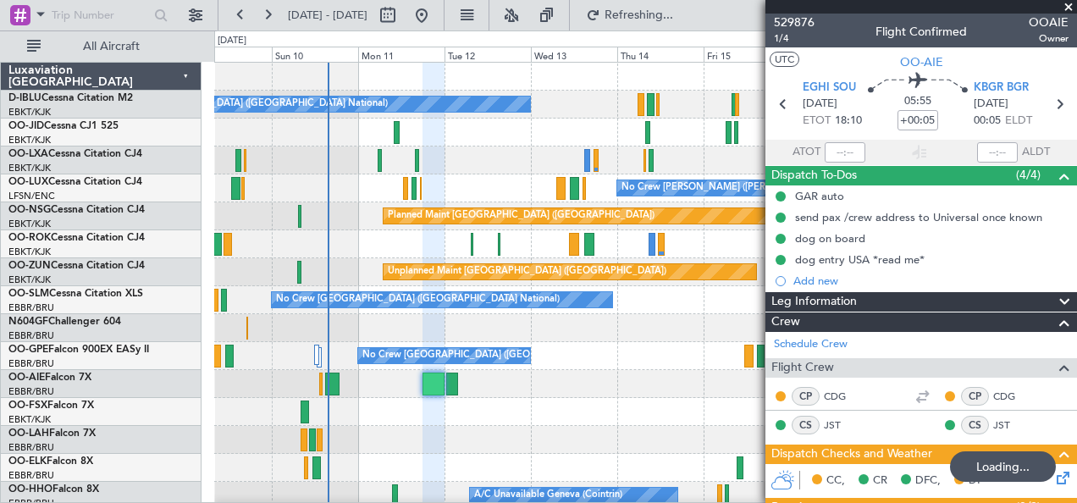
scroll to position [649, 0]
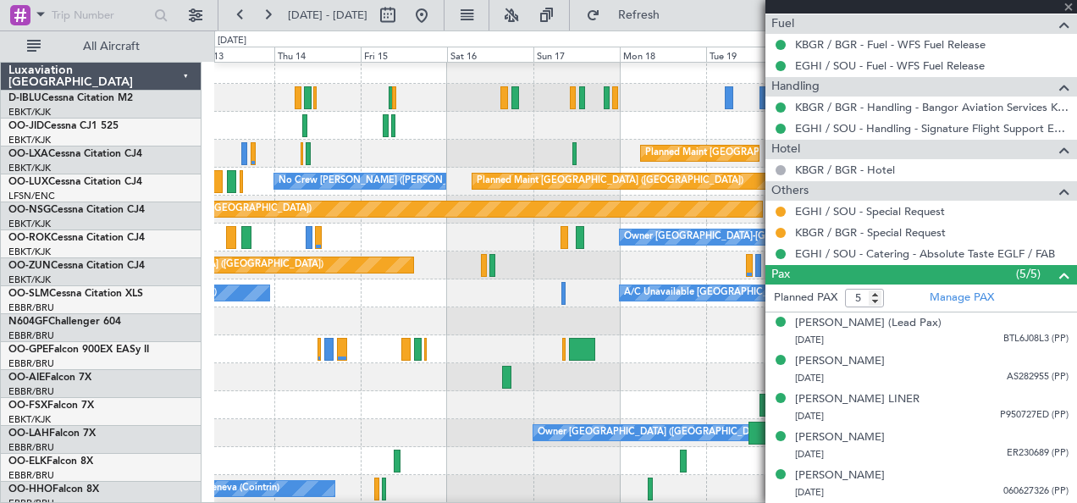
scroll to position [7, 0]
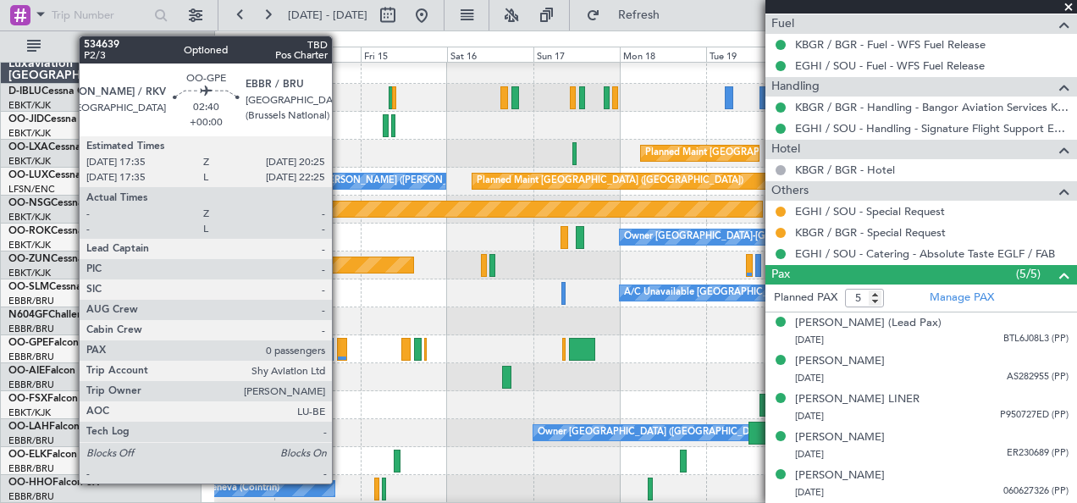
click at [340, 349] on div at bounding box center [342, 349] width 11 height 23
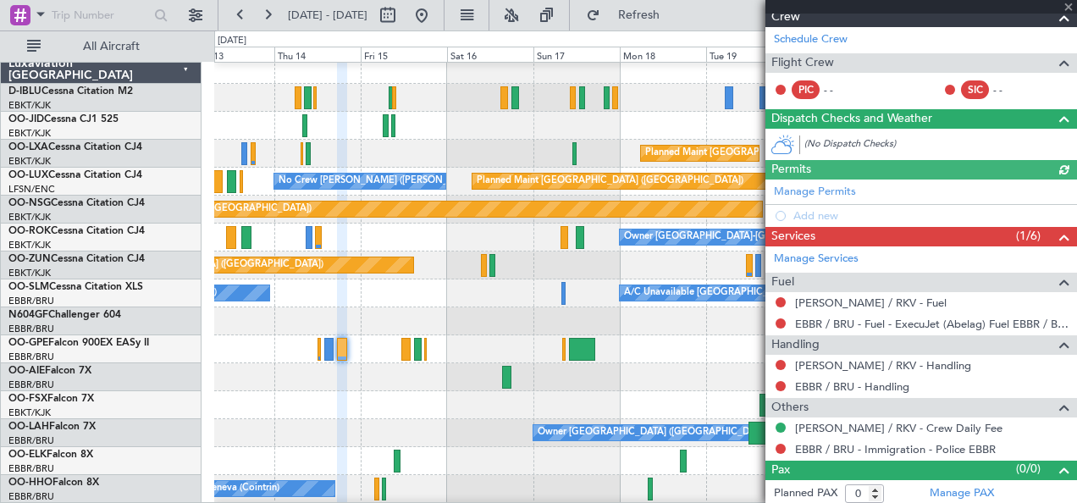
scroll to position [0, 0]
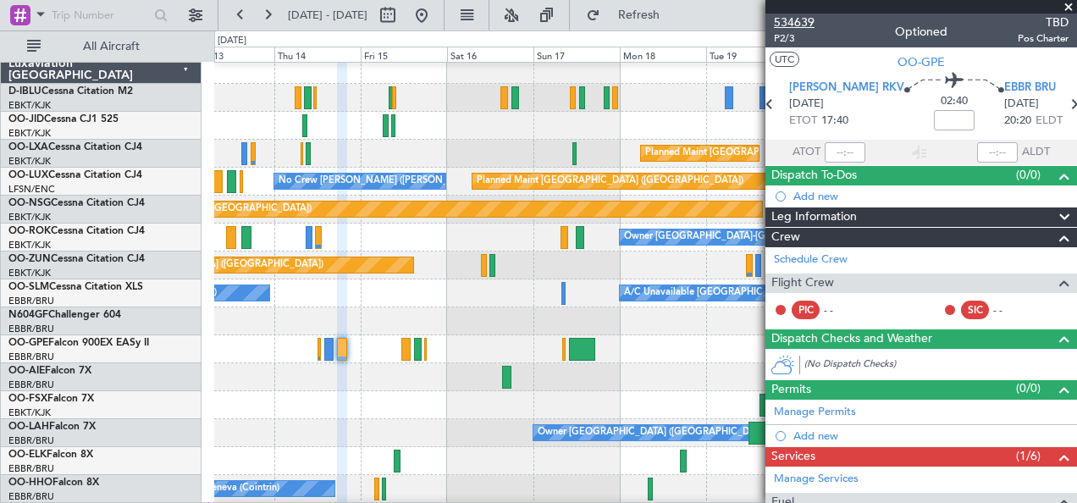
click at [796, 26] on span "534639" at bounding box center [794, 23] width 41 height 18
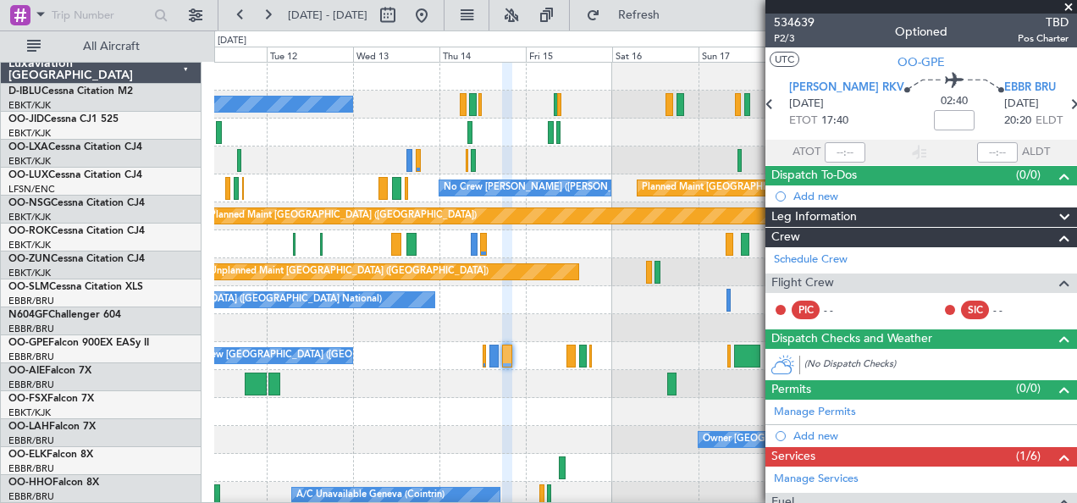
click at [549, 422] on div at bounding box center [645, 412] width 863 height 28
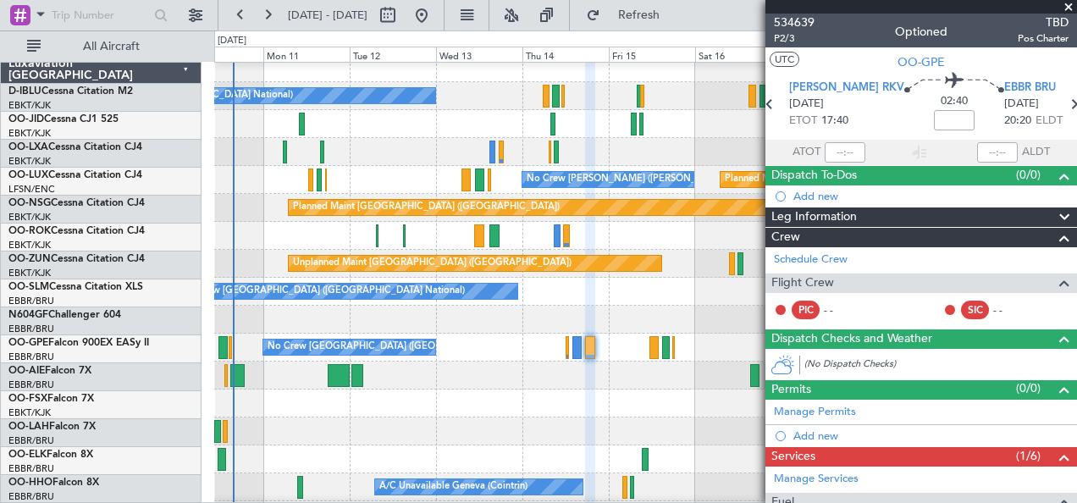
scroll to position [12, 0]
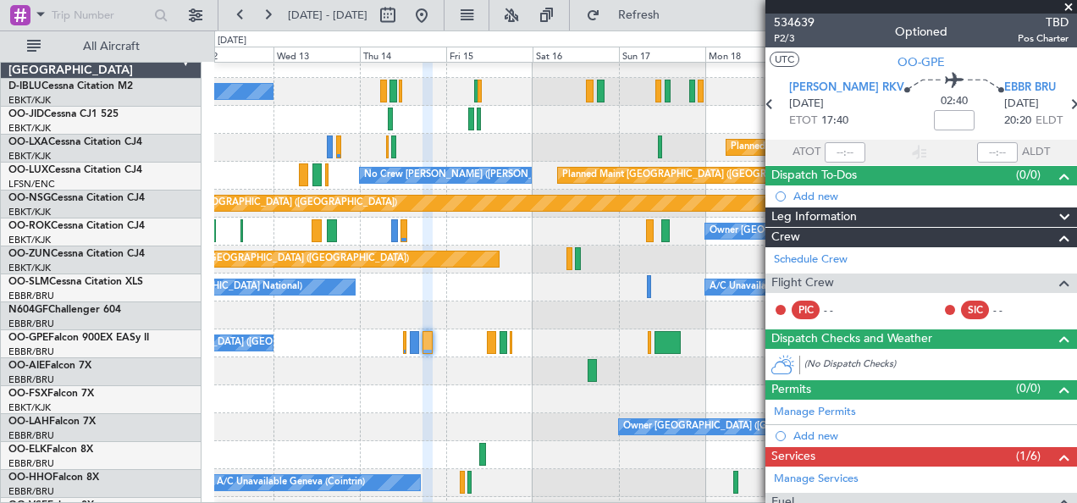
click at [488, 400] on div at bounding box center [645, 399] width 863 height 28
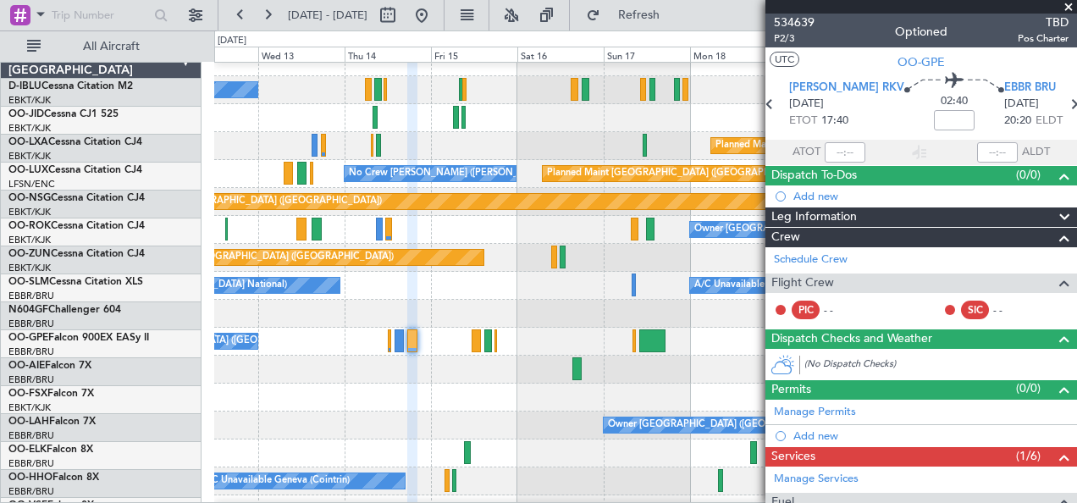
scroll to position [14, 0]
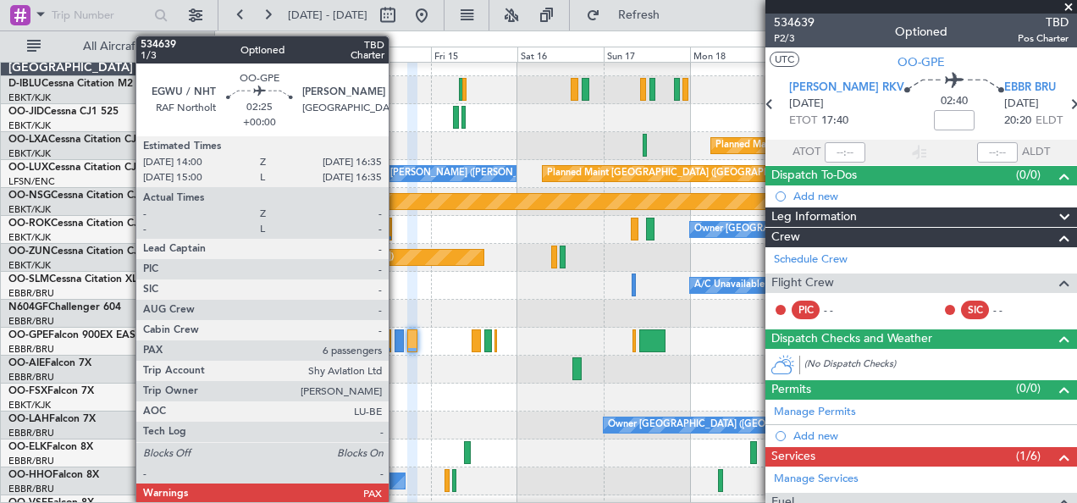
click at [397, 339] on div at bounding box center [399, 340] width 9 height 23
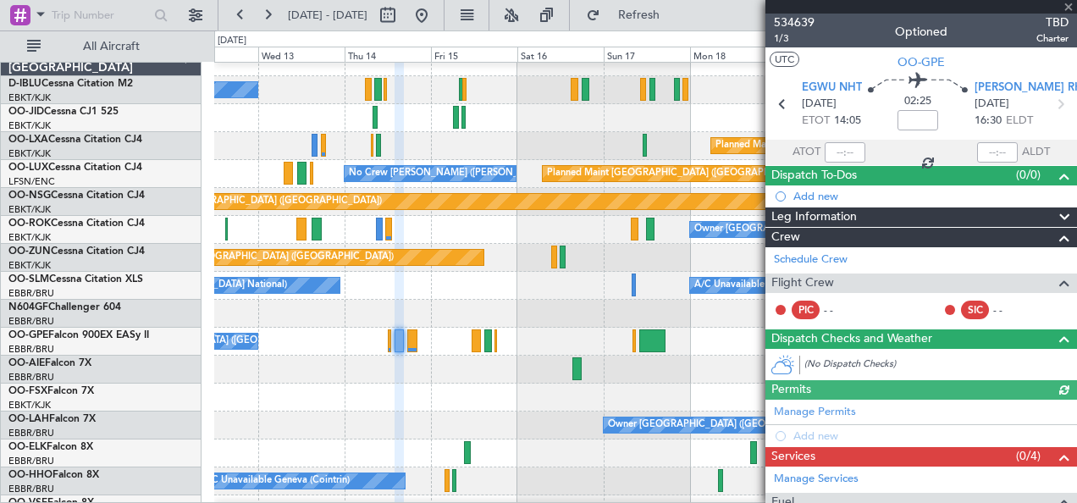
scroll to position [220, 0]
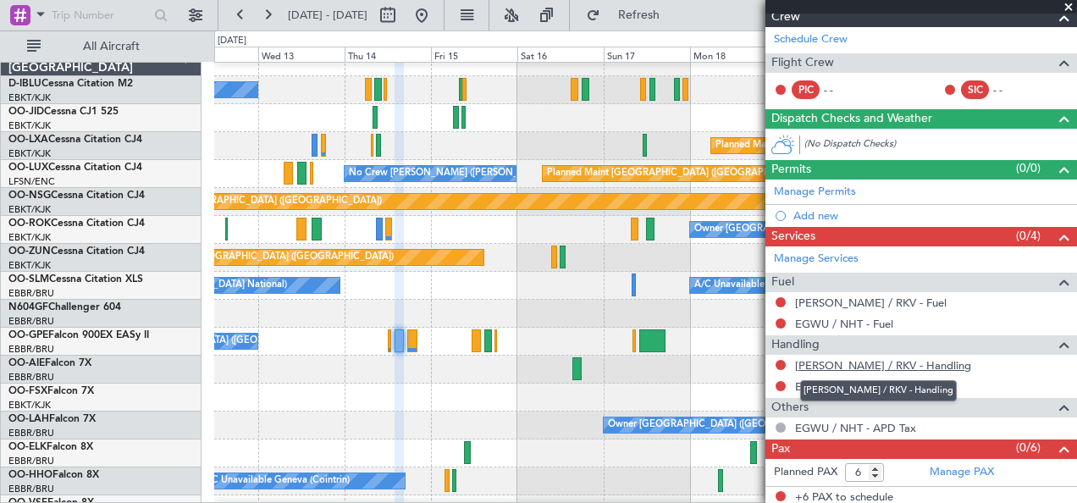
click at [847, 362] on link "[PERSON_NAME] / RKV - Handling" at bounding box center [883, 365] width 176 height 14
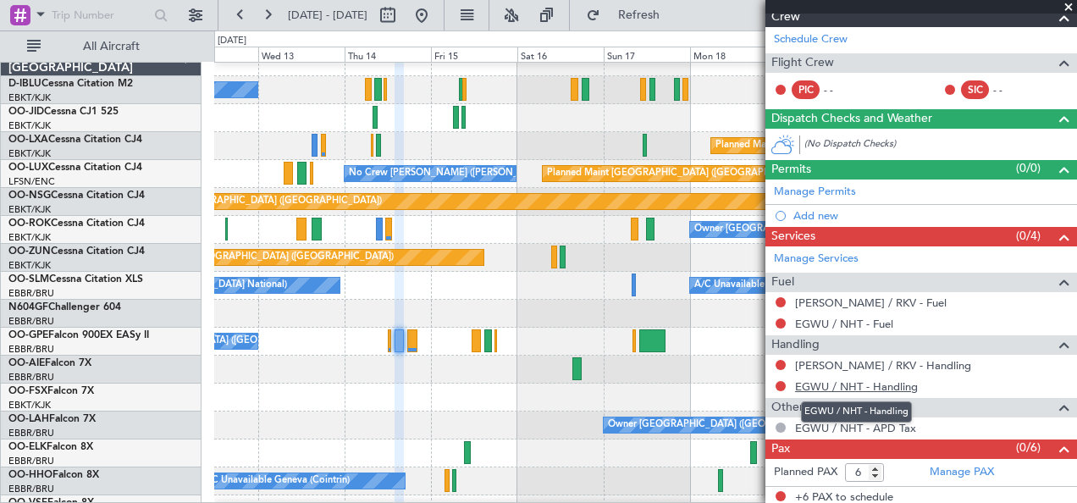
click at [862, 383] on link "EGWU / NHT - Handling" at bounding box center [856, 386] width 123 height 14
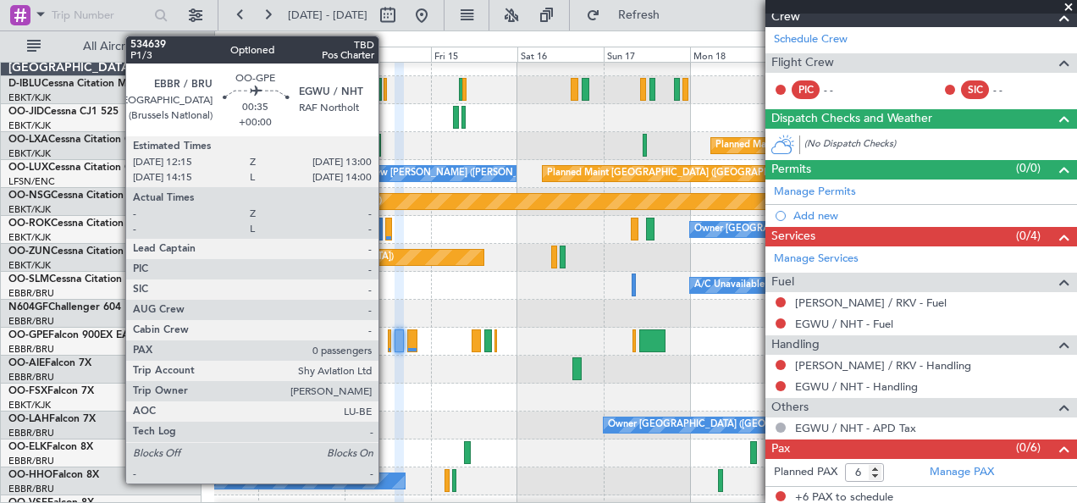
click at [388, 339] on div at bounding box center [389, 340] width 3 height 23
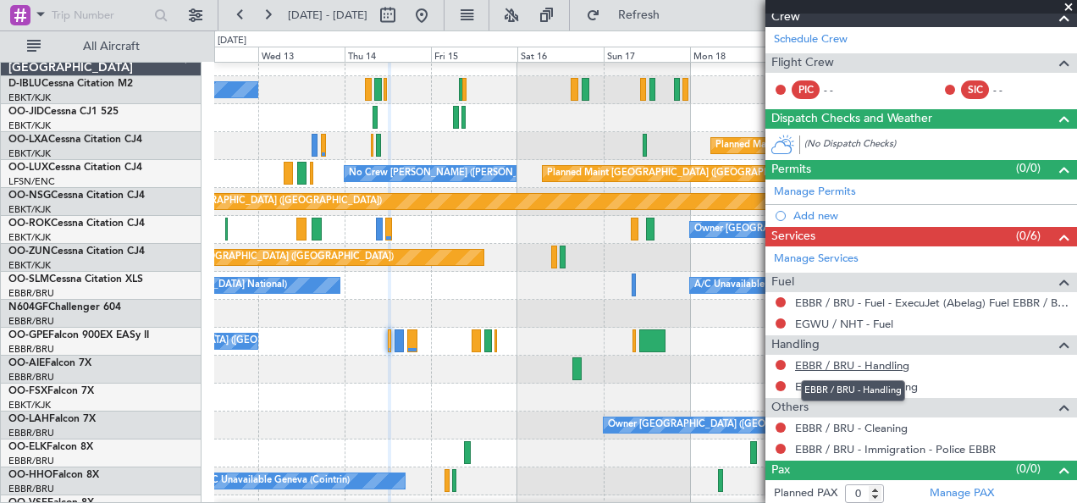
click at [886, 364] on link "EBBR / BRU - Handling" at bounding box center [852, 365] width 114 height 14
click at [899, 382] on link "EGWU / NHT - Handling" at bounding box center [856, 386] width 123 height 14
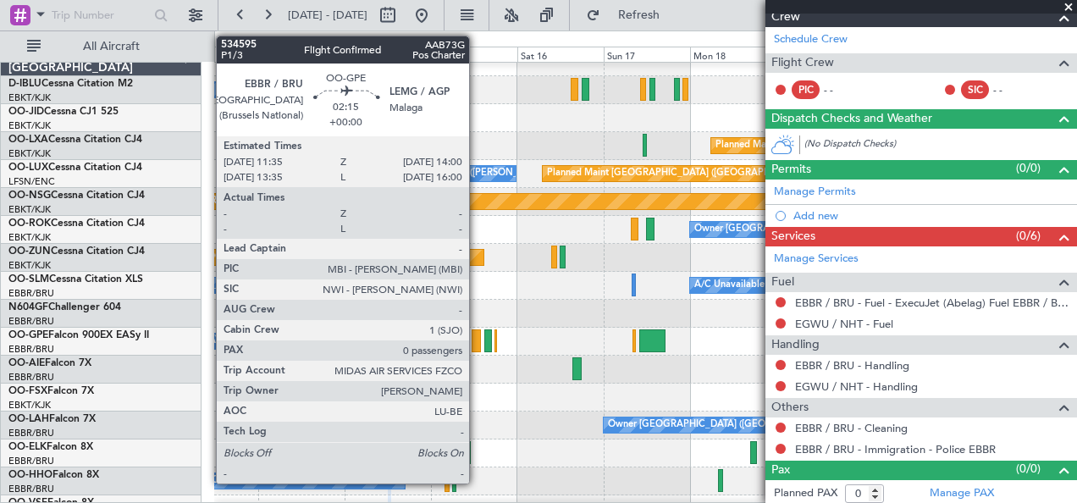
click at [477, 341] on div at bounding box center [476, 340] width 9 height 23
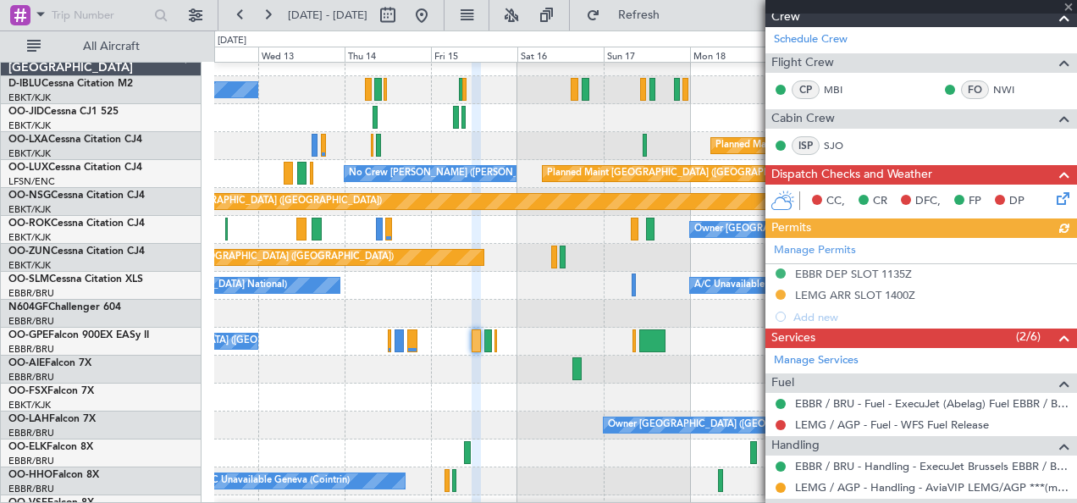
scroll to position [0, 0]
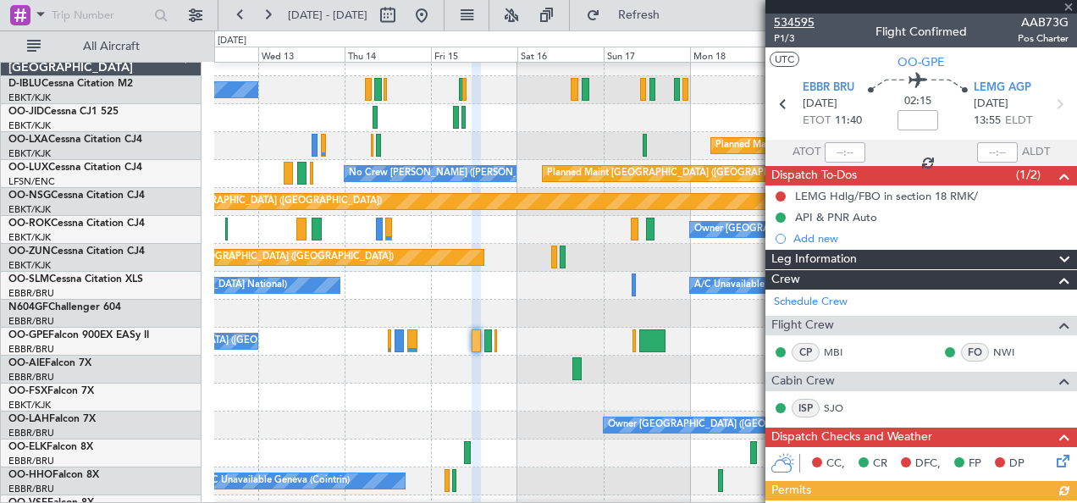
click at [805, 23] on span "534595" at bounding box center [794, 23] width 41 height 18
click at [406, 341] on div "No Crew [GEOGRAPHIC_DATA] ([GEOGRAPHIC_DATA] National)" at bounding box center [645, 342] width 863 height 28
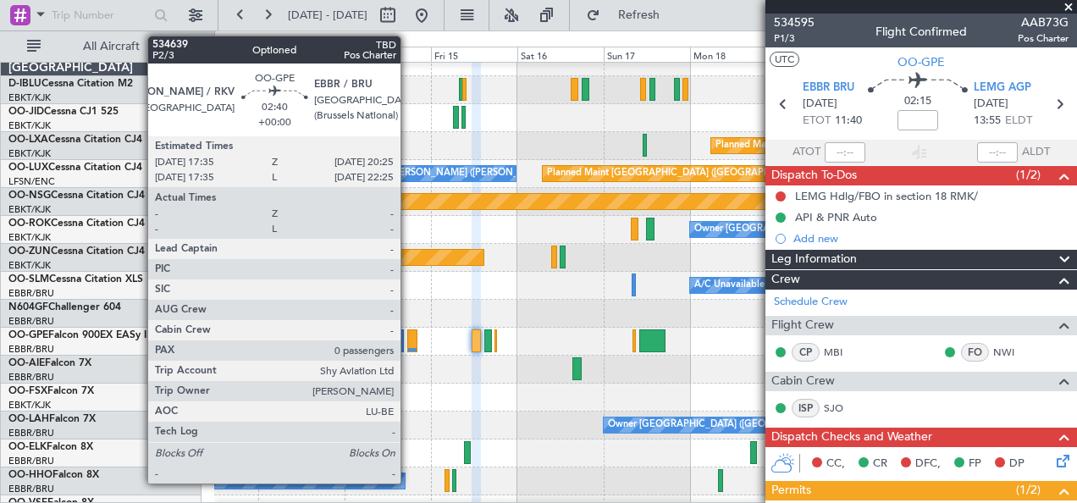
click at [409, 341] on div at bounding box center [412, 340] width 11 height 23
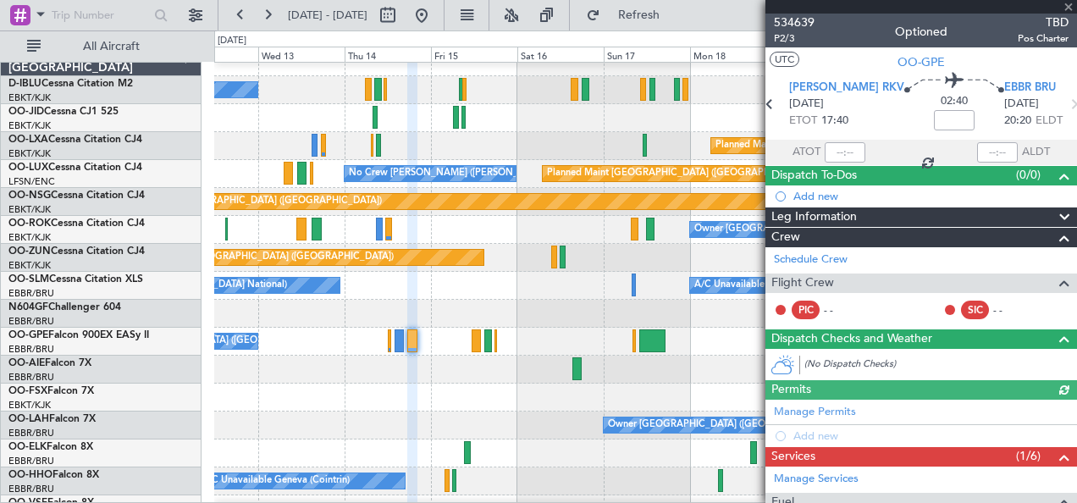
scroll to position [220, 0]
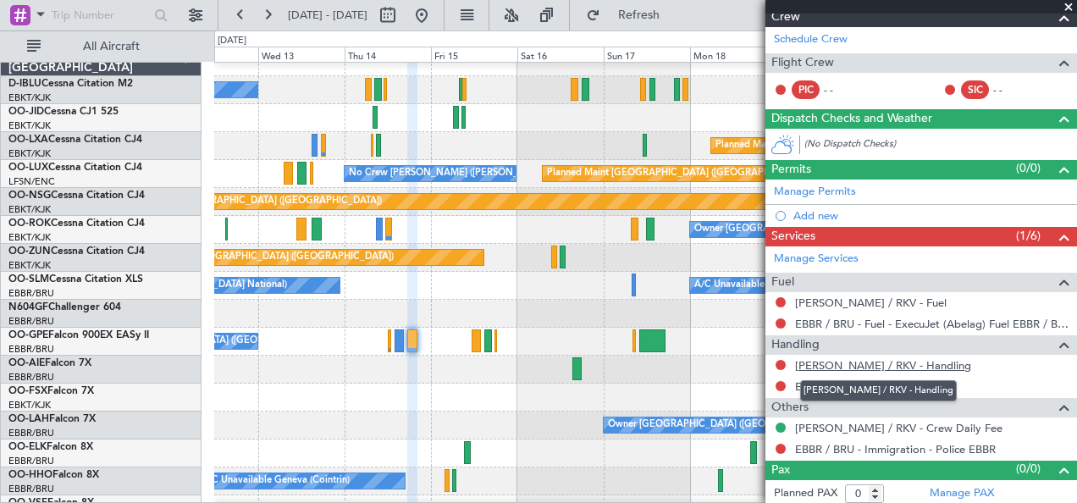
click at [855, 358] on link "[PERSON_NAME] / RKV - Handling" at bounding box center [883, 365] width 176 height 14
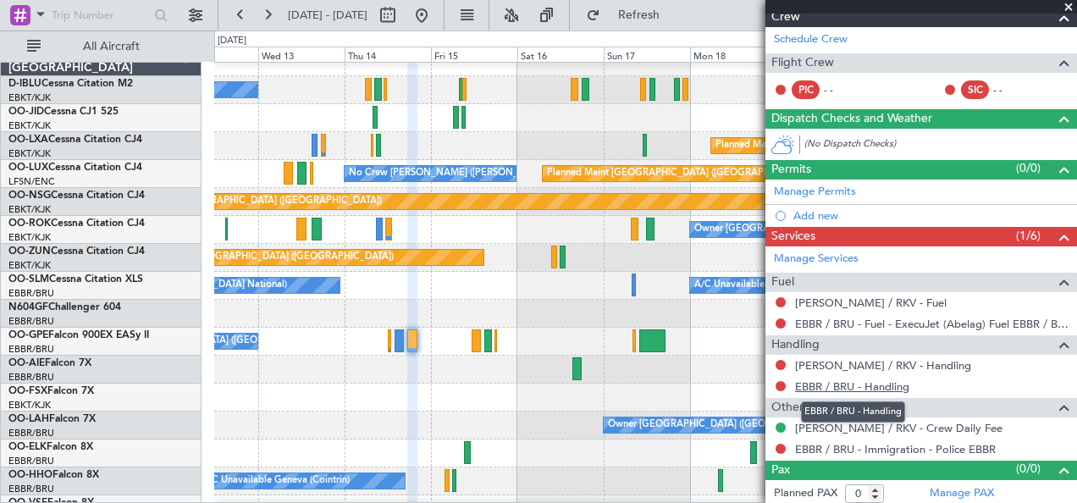
click at [863, 383] on link "EBBR / BRU - Handling" at bounding box center [852, 386] width 114 height 14
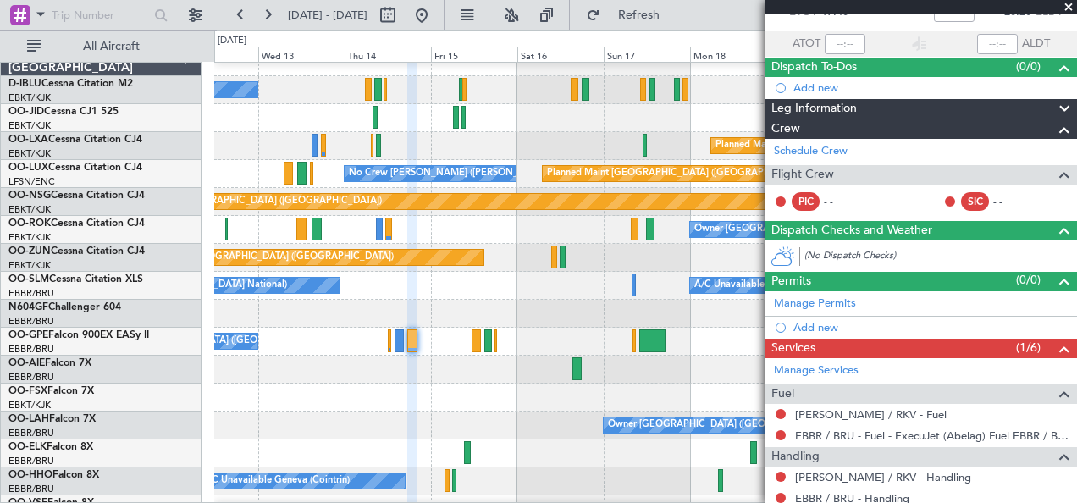
scroll to position [106, 0]
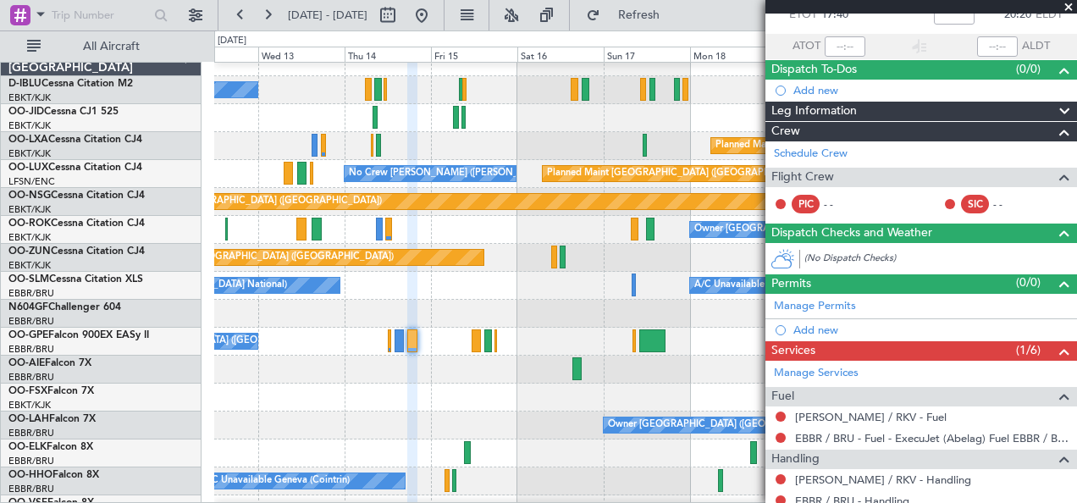
click at [675, 384] on div at bounding box center [645, 370] width 863 height 28
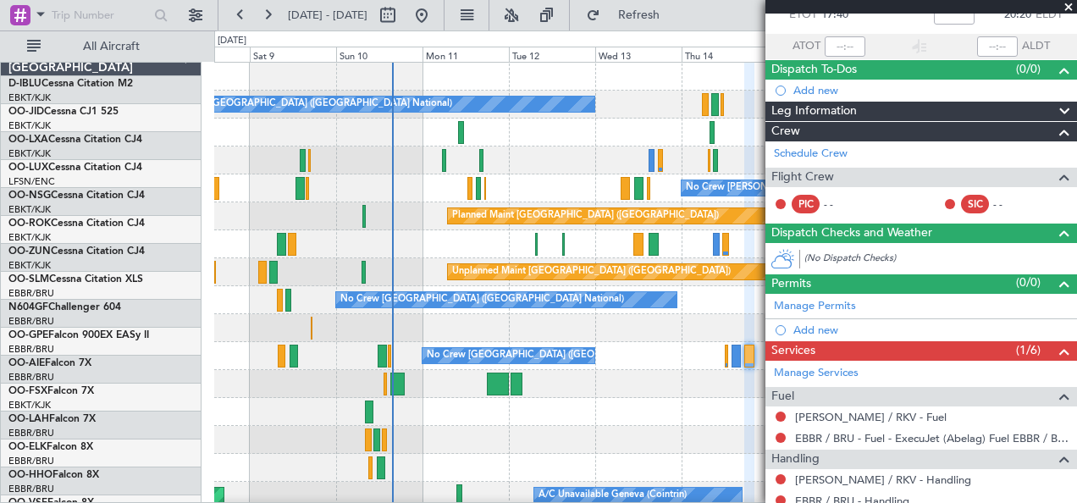
scroll to position [0, 0]
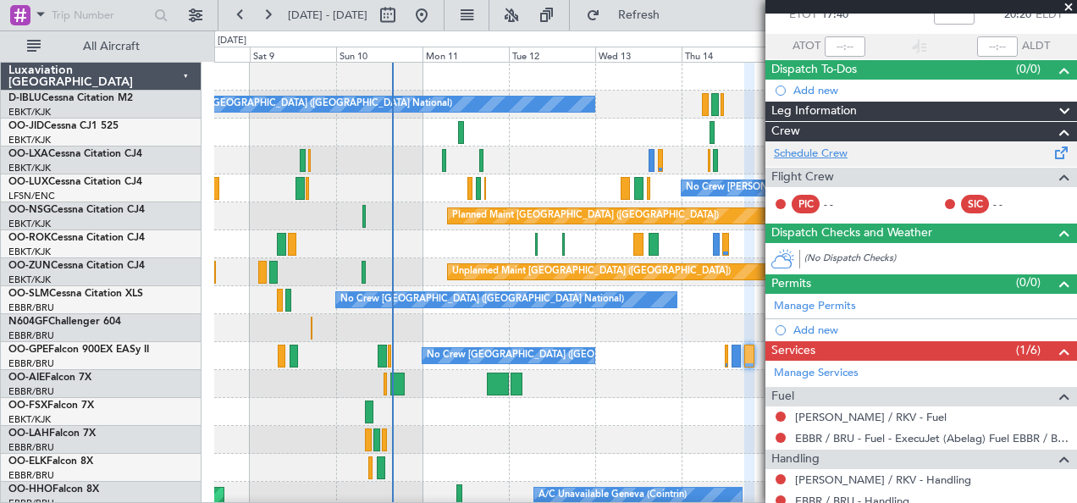
click at [834, 152] on link "Schedule Crew" at bounding box center [811, 154] width 74 height 17
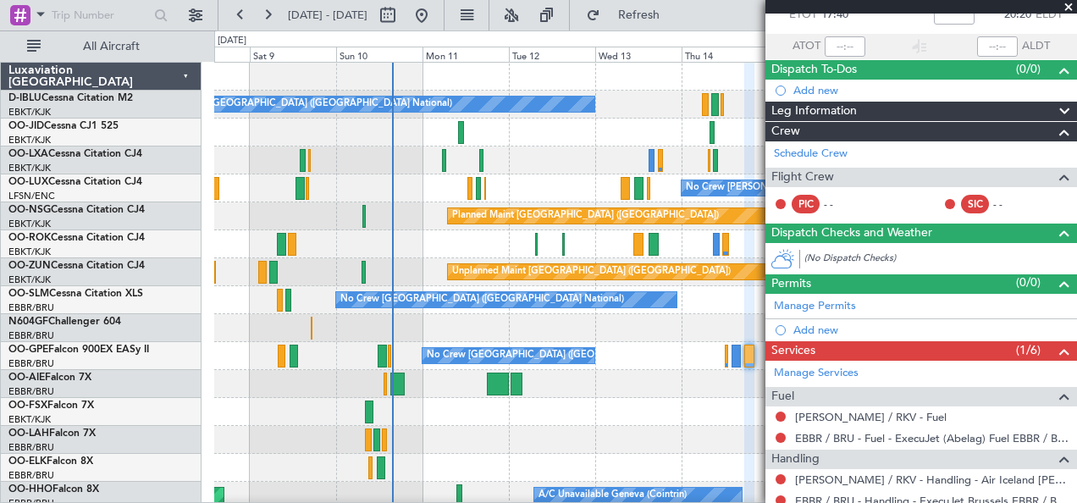
click at [410, 374] on div at bounding box center [645, 384] width 863 height 28
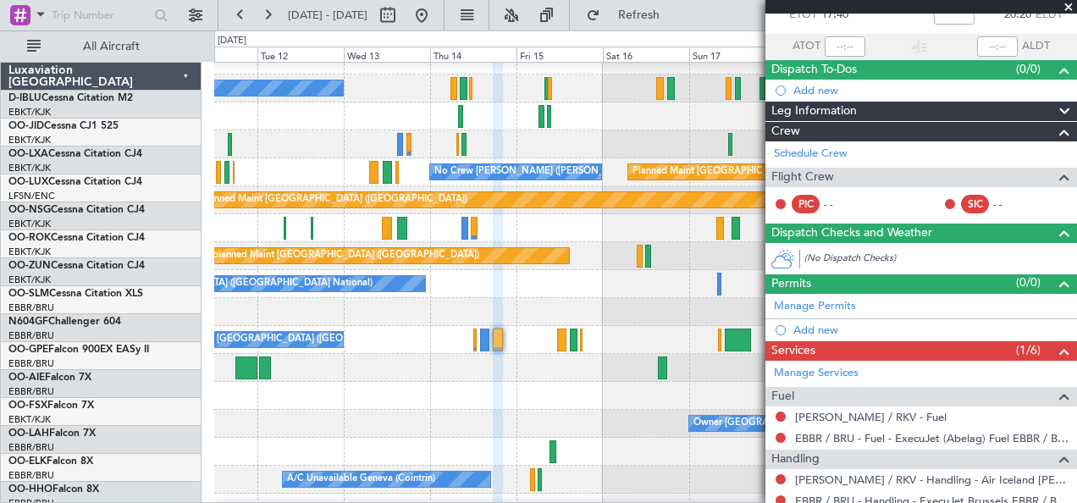
scroll to position [16, 0]
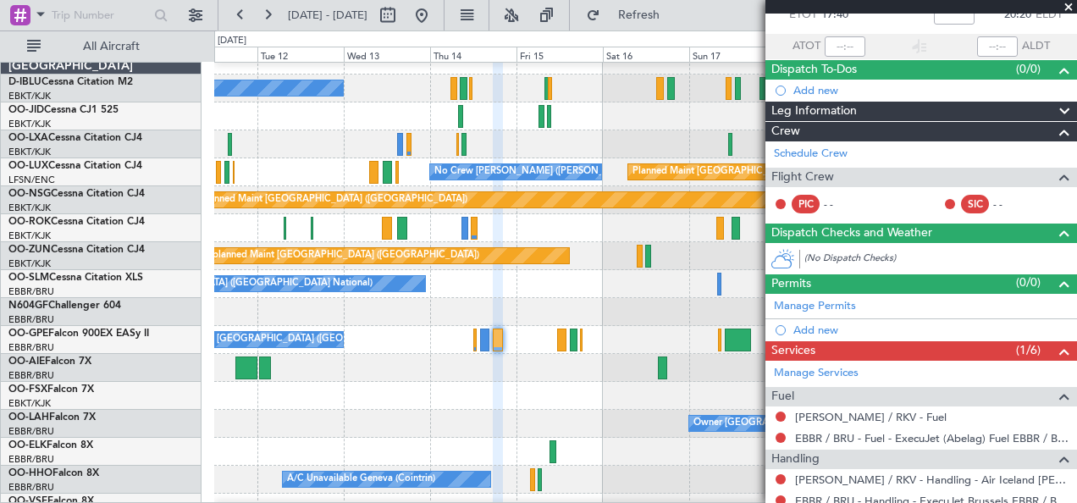
click at [477, 389] on div at bounding box center [645, 396] width 863 height 28
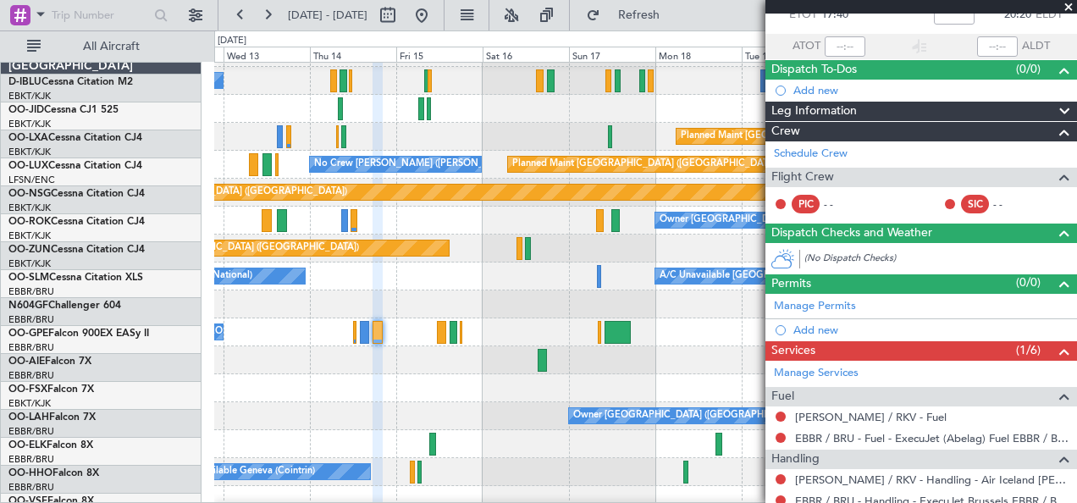
scroll to position [24, 0]
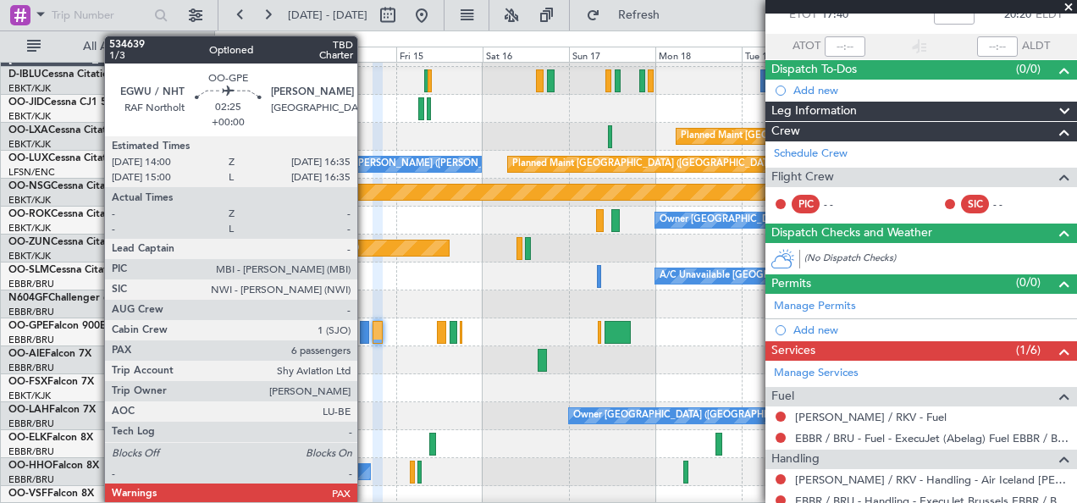
click at [366, 323] on div at bounding box center [364, 332] width 9 height 23
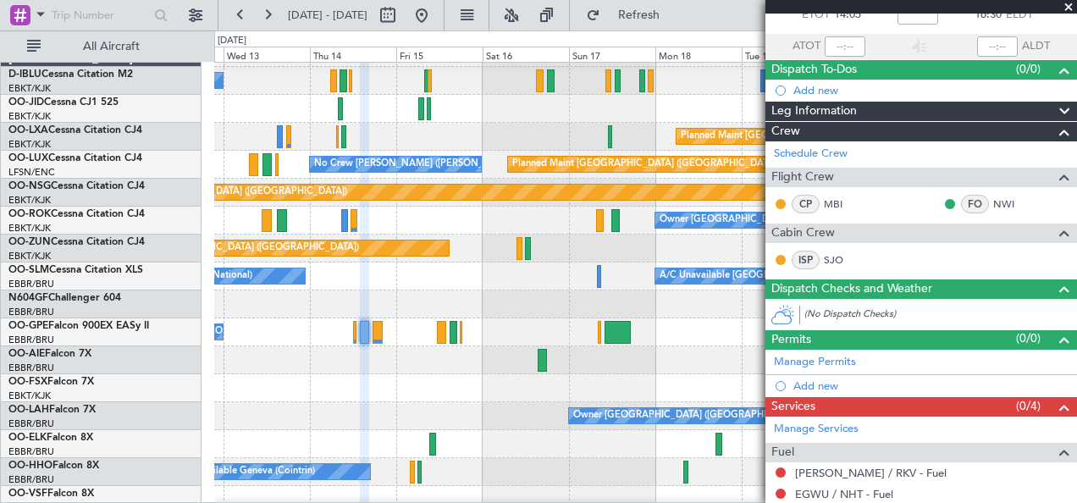
scroll to position [0, 0]
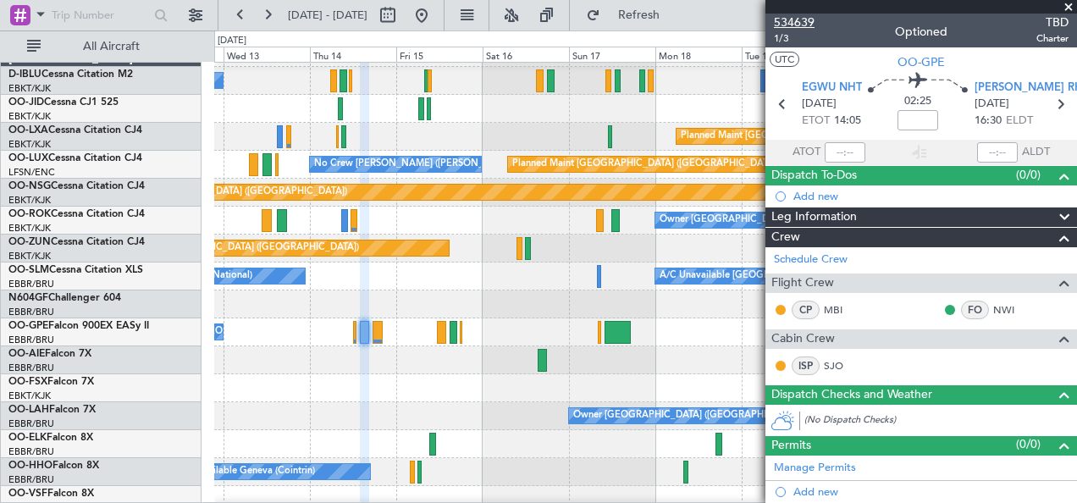
click at [795, 19] on span "534639" at bounding box center [794, 23] width 41 height 18
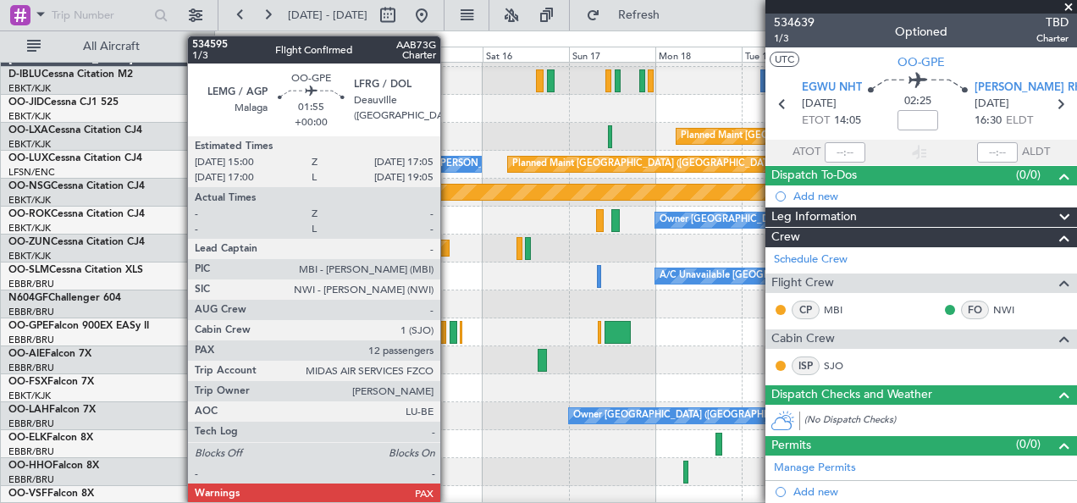
click at [450, 335] on div at bounding box center [454, 332] width 8 height 23
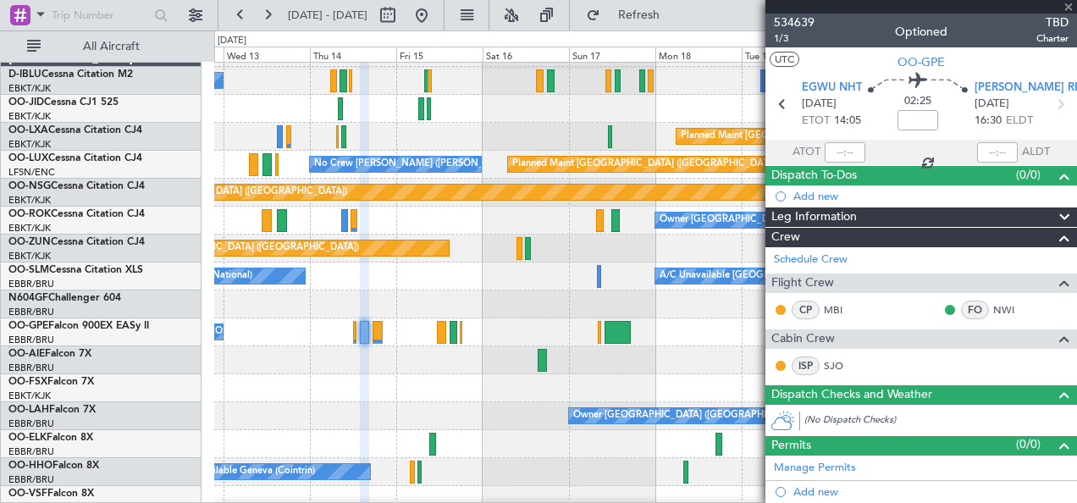
type input "12"
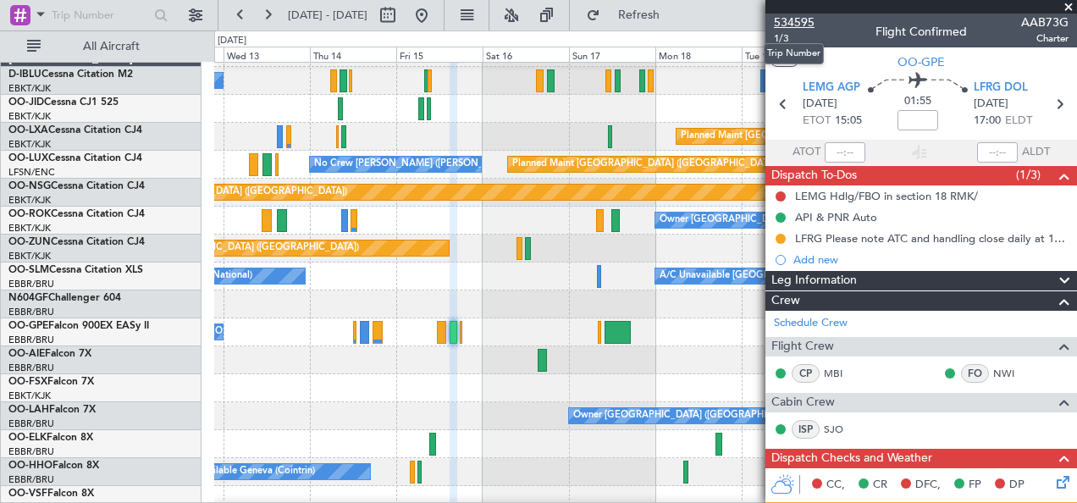
click at [812, 25] on span "534595" at bounding box center [794, 23] width 41 height 18
click at [653, 333] on div "No Crew [GEOGRAPHIC_DATA] ([GEOGRAPHIC_DATA] National)" at bounding box center [645, 332] width 863 height 28
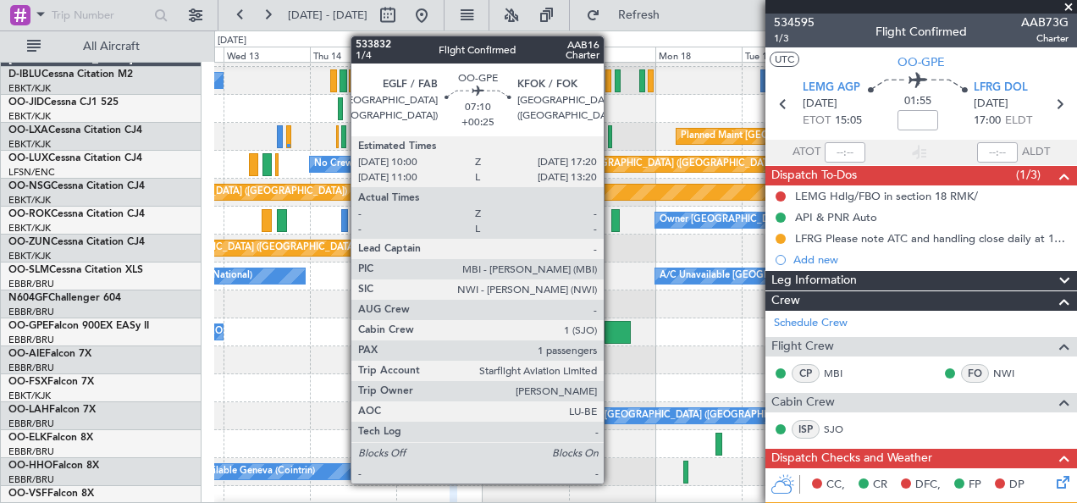
click at [612, 330] on div at bounding box center [617, 332] width 27 height 23
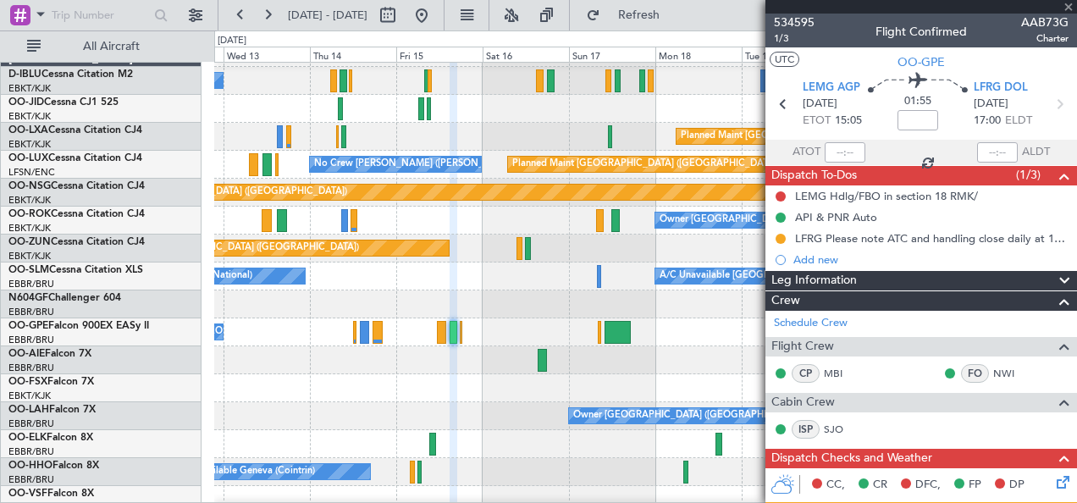
type input "+00:25"
type input "1"
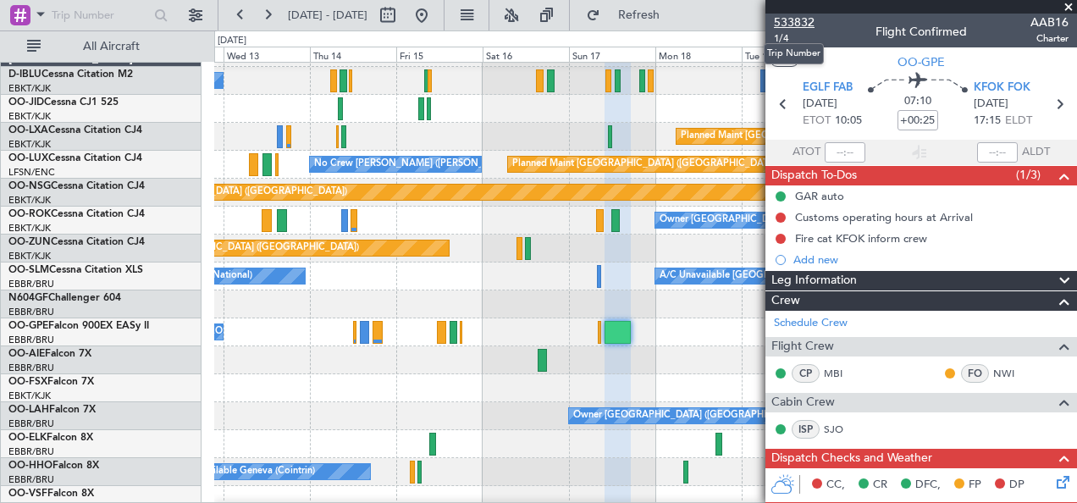
click at [795, 23] on span "533832" at bounding box center [794, 23] width 41 height 18
click at [466, 366] on div at bounding box center [645, 360] width 863 height 28
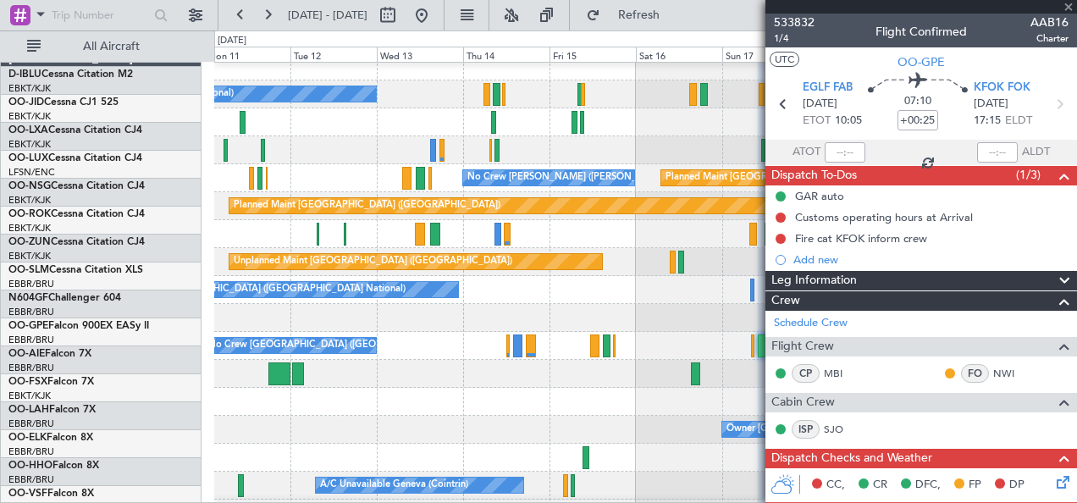
scroll to position [10, 0]
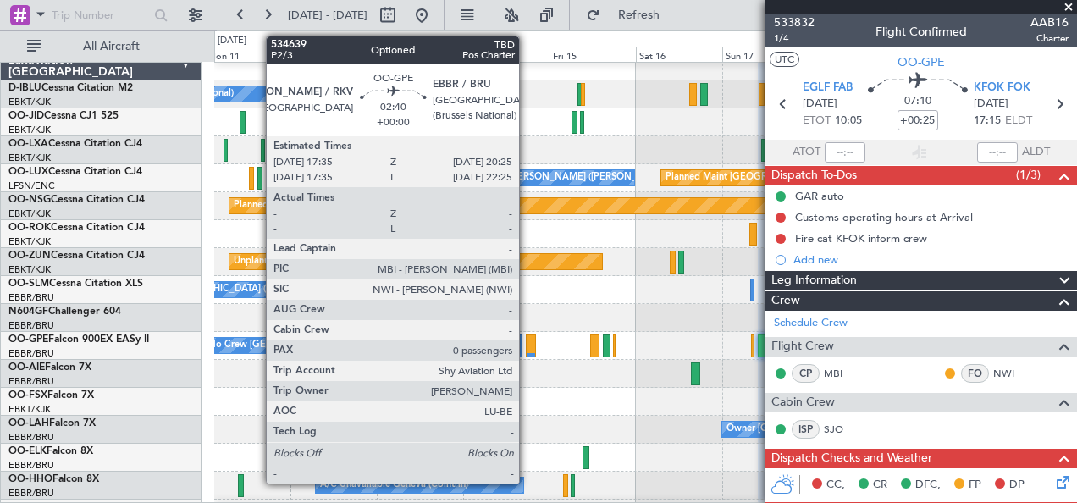
click at [527, 347] on div at bounding box center [531, 345] width 11 height 23
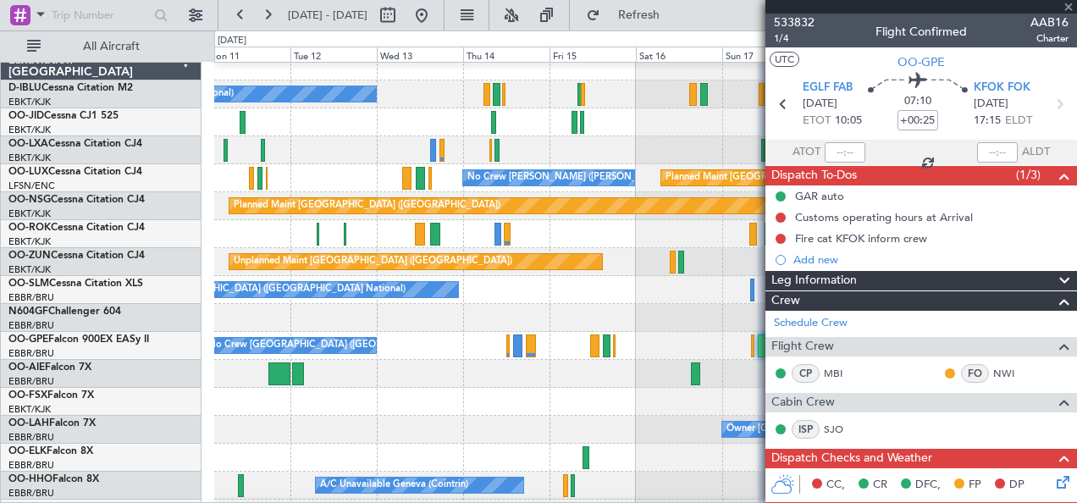
type input "0"
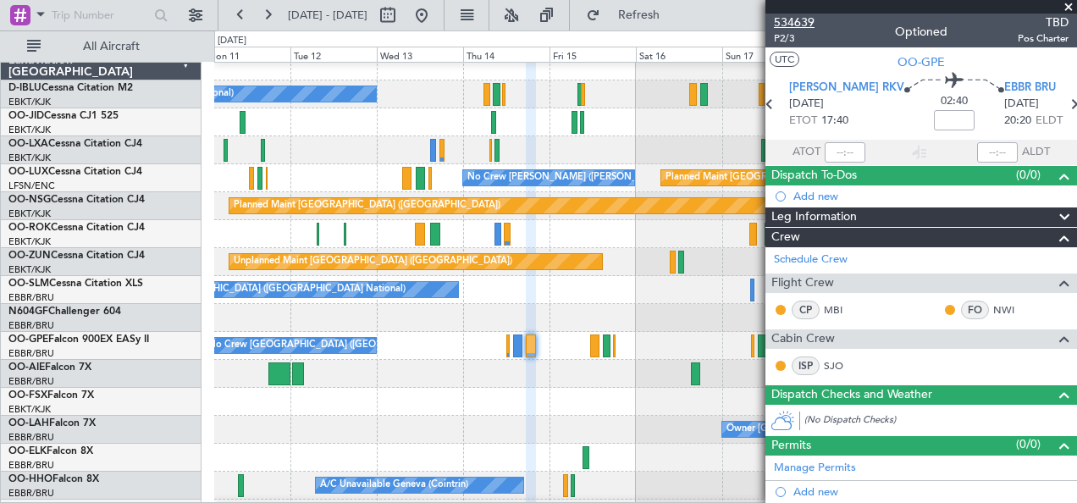
click at [806, 14] on span "534639" at bounding box center [794, 23] width 41 height 18
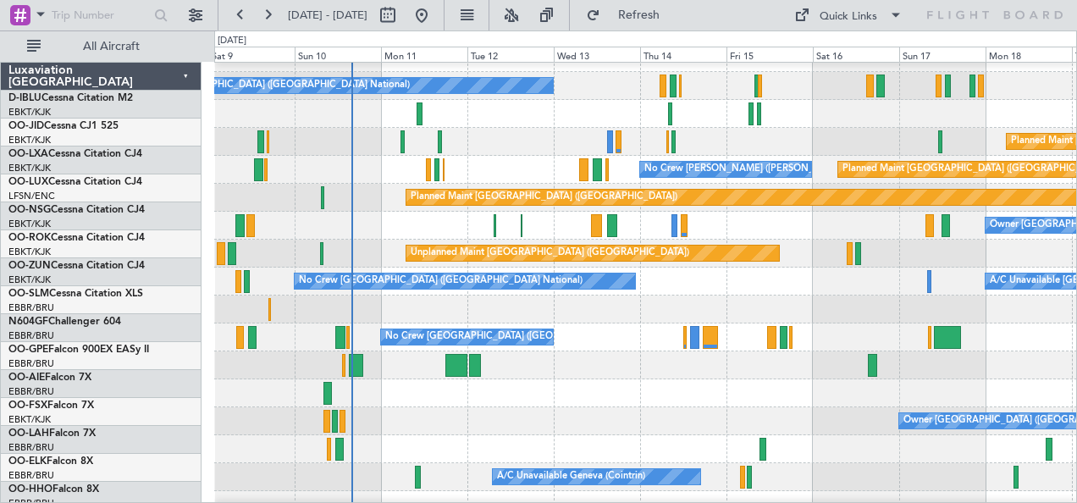
scroll to position [19, 0]
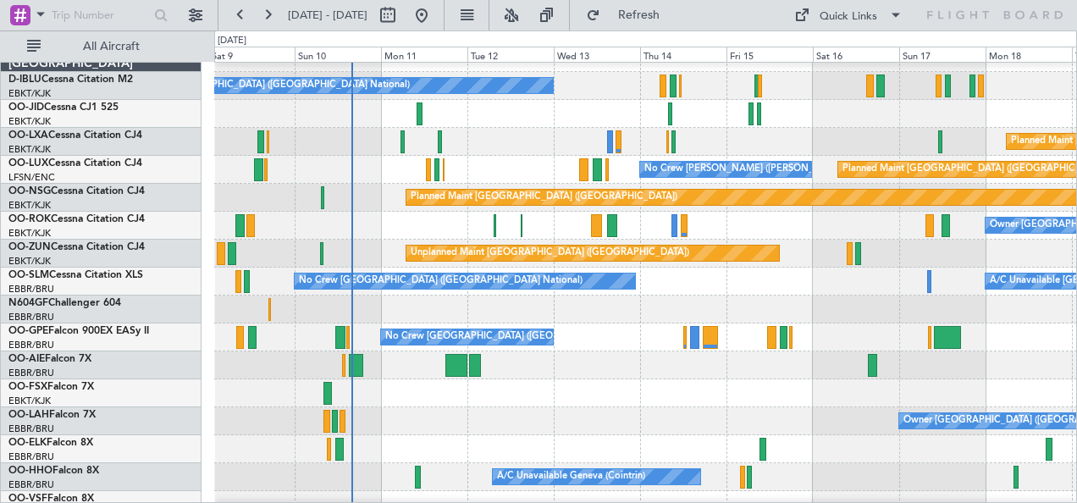
click at [593, 384] on div at bounding box center [645, 393] width 863 height 28
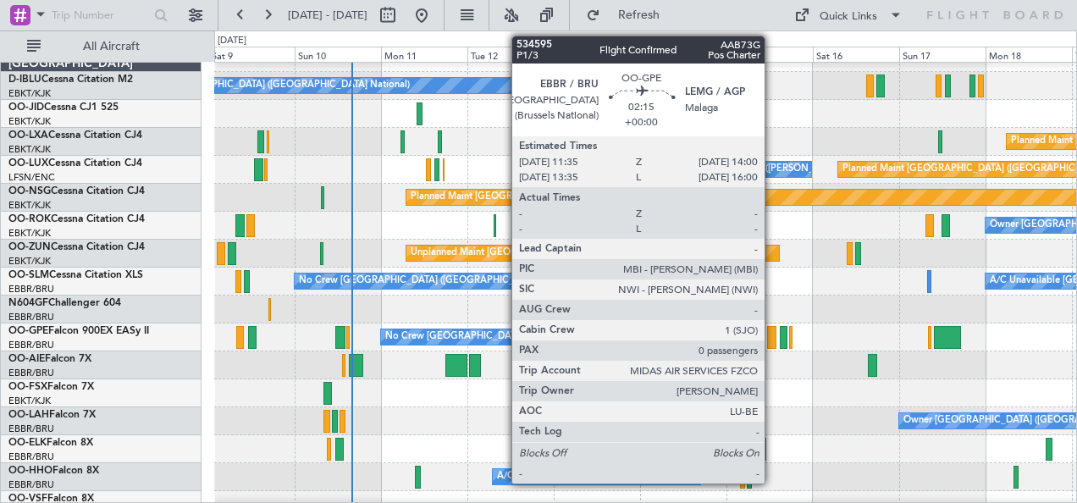
click at [773, 337] on div at bounding box center [771, 337] width 9 height 23
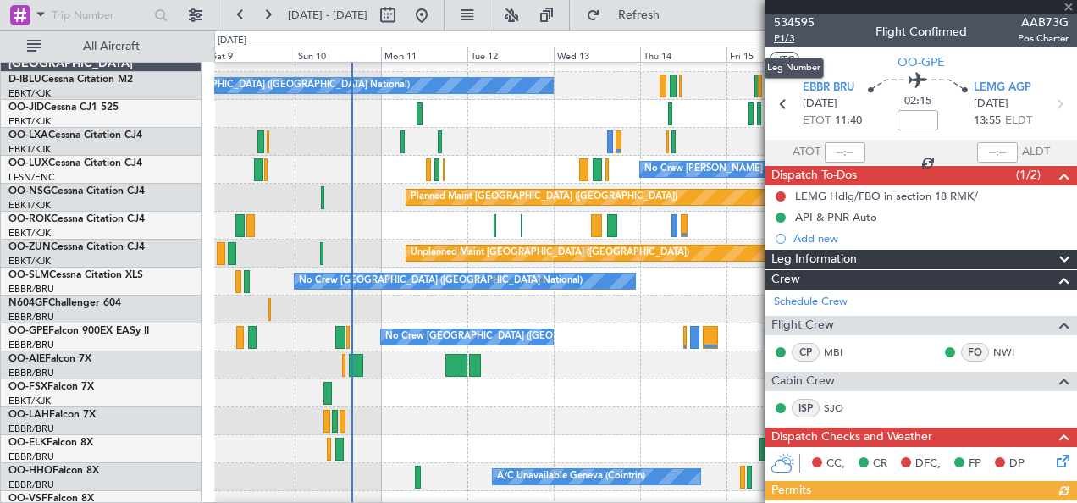
click at [797, 42] on span "P1/3" at bounding box center [794, 38] width 41 height 14
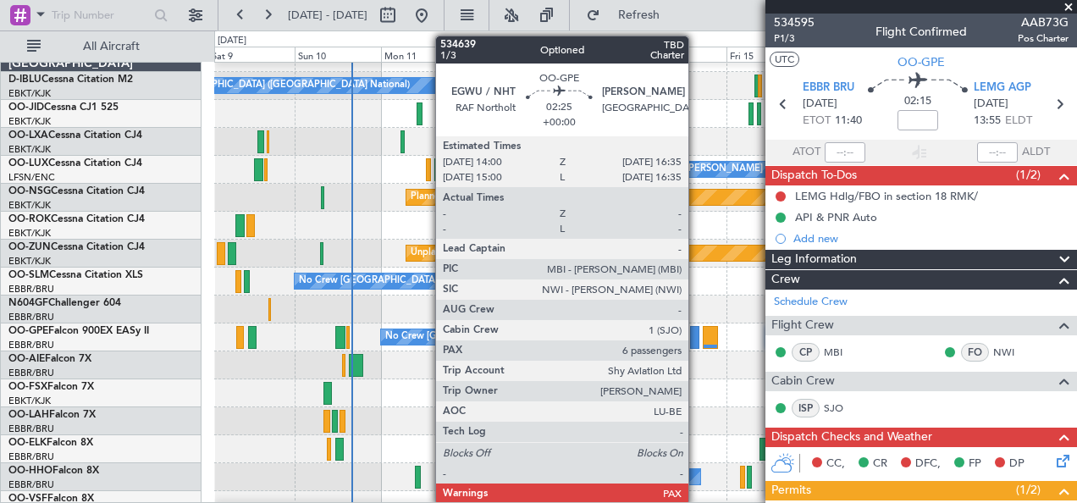
click at [699, 340] on div "No Crew [GEOGRAPHIC_DATA] ([GEOGRAPHIC_DATA] National)" at bounding box center [645, 337] width 863 height 28
click at [696, 340] on div at bounding box center [694, 337] width 9 height 23
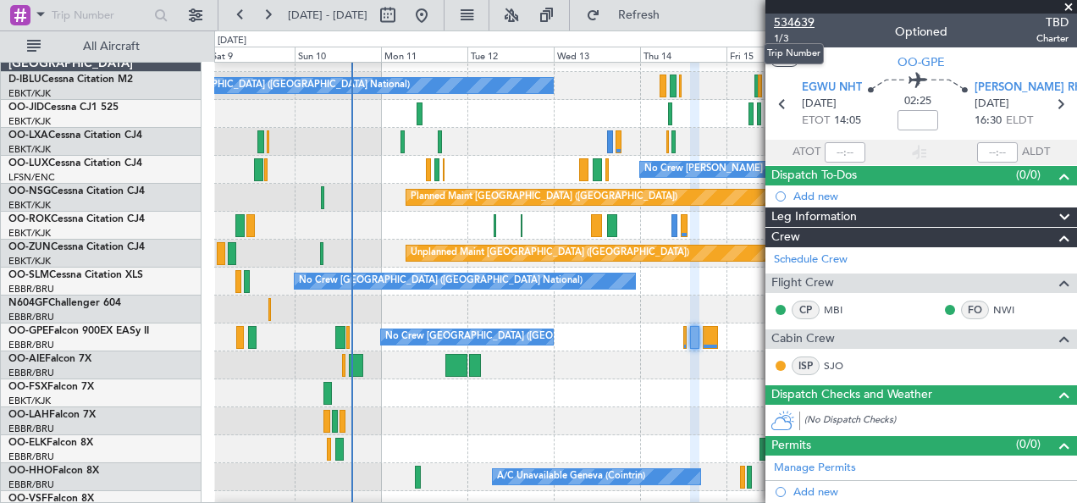
click at [799, 27] on span "534639" at bounding box center [794, 23] width 41 height 18
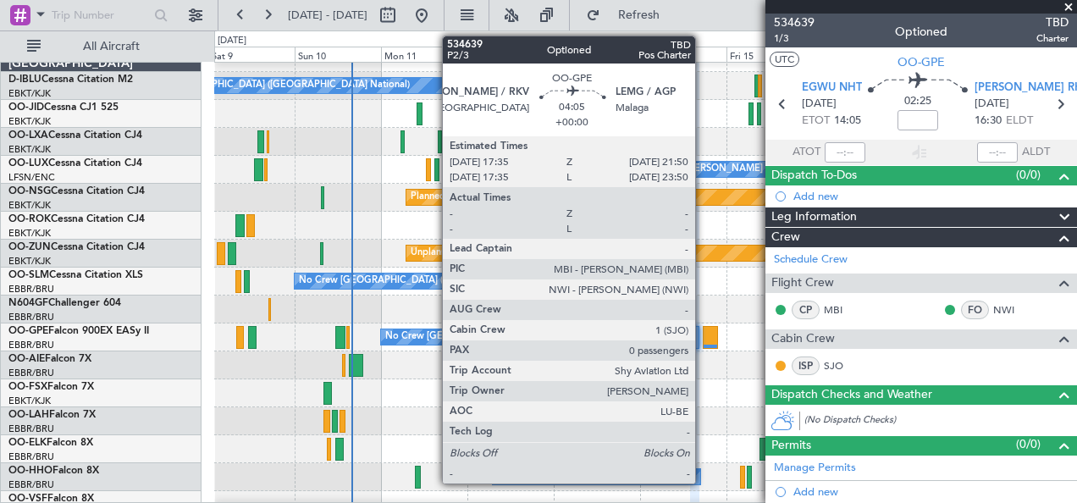
click at [704, 337] on div at bounding box center [711, 337] width 16 height 23
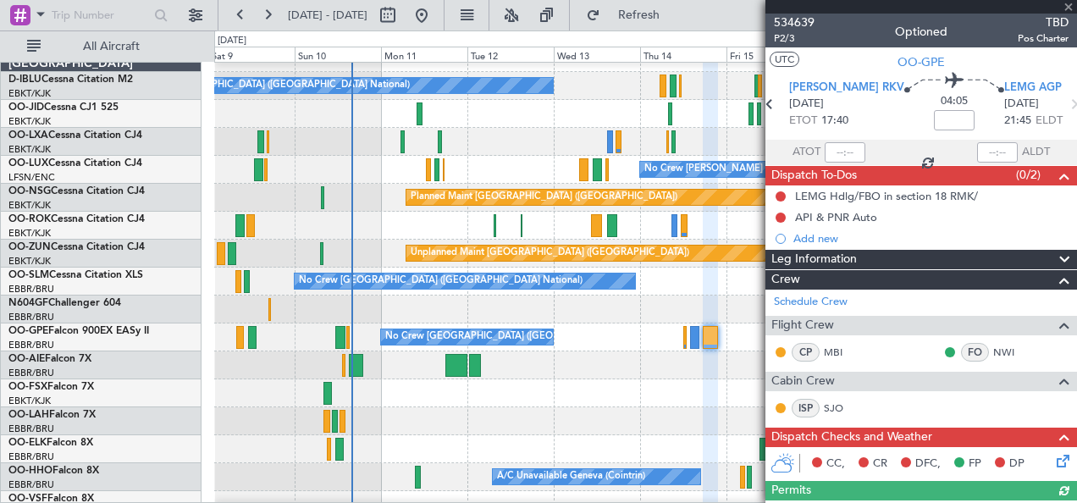
scroll to position [342, 0]
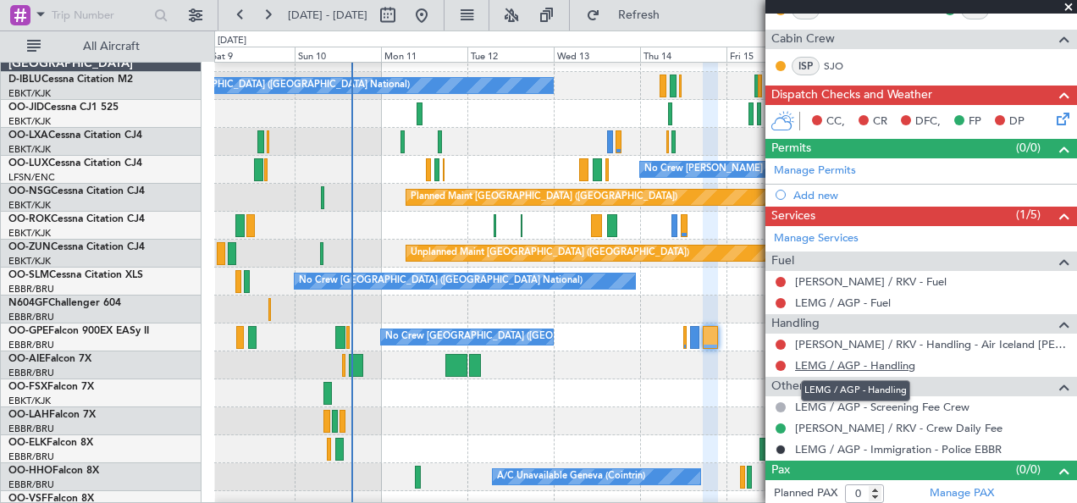
click at [870, 362] on link "LEMG / AGP - Handling" at bounding box center [855, 365] width 120 height 14
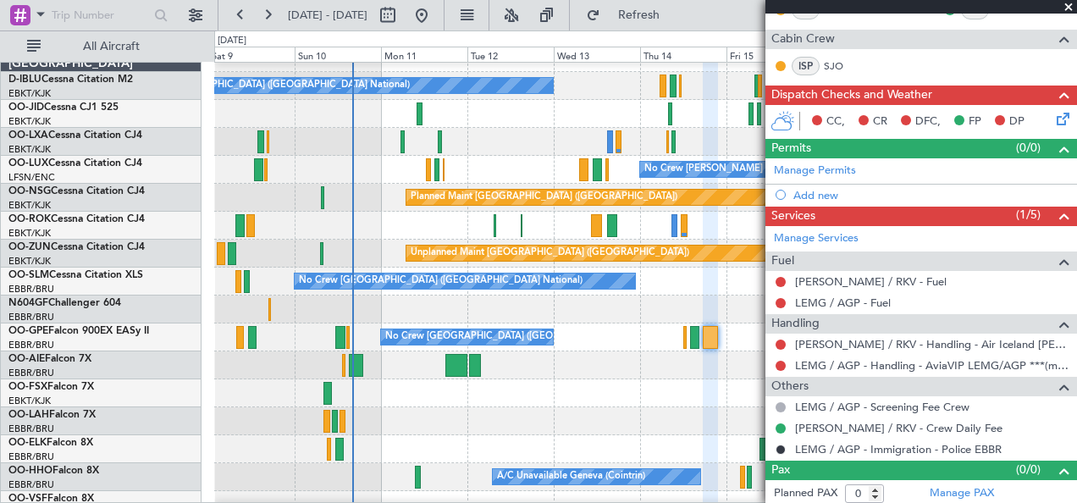
click at [434, 407] on div "Owner [GEOGRAPHIC_DATA] ([GEOGRAPHIC_DATA] National)" at bounding box center [645, 421] width 863 height 28
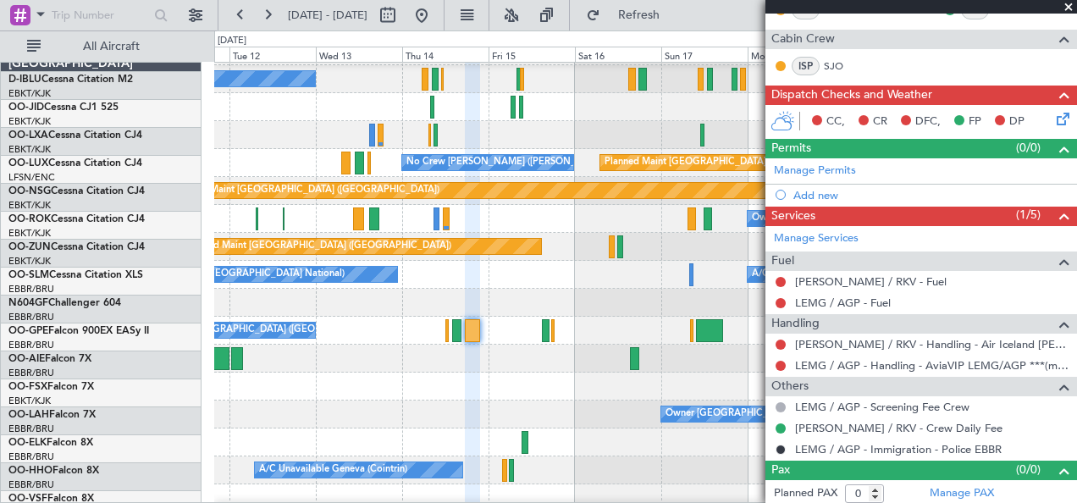
scroll to position [25, 0]
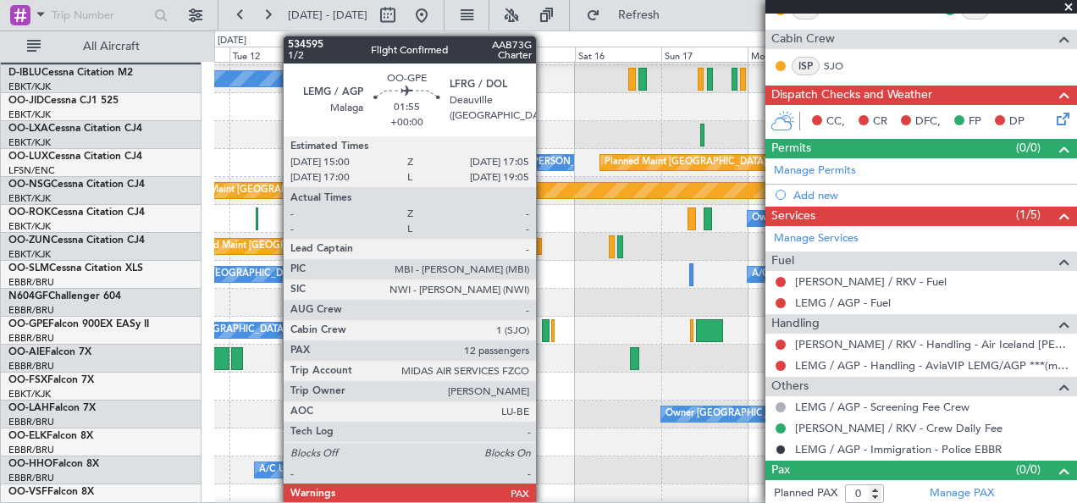
click at [544, 332] on div at bounding box center [546, 330] width 8 height 23
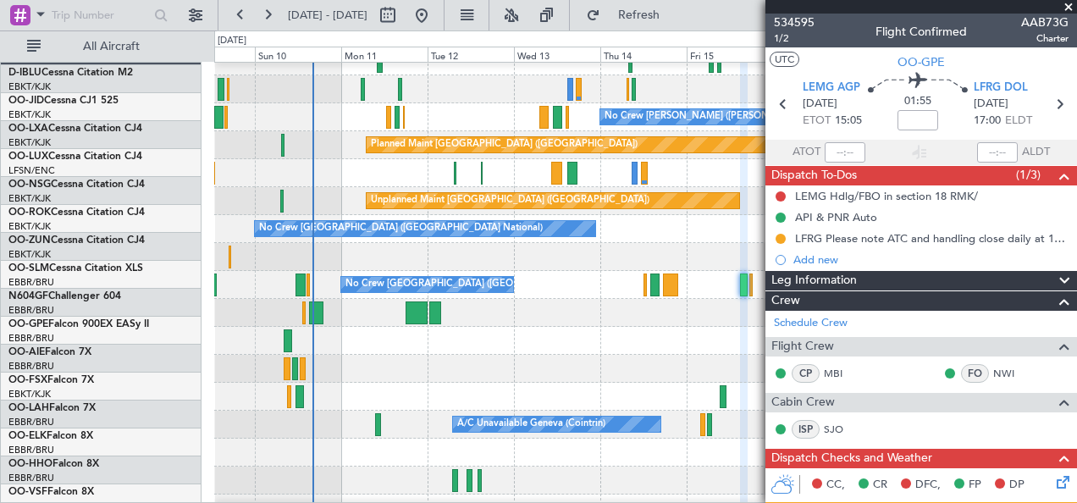
scroll to position [71, 0]
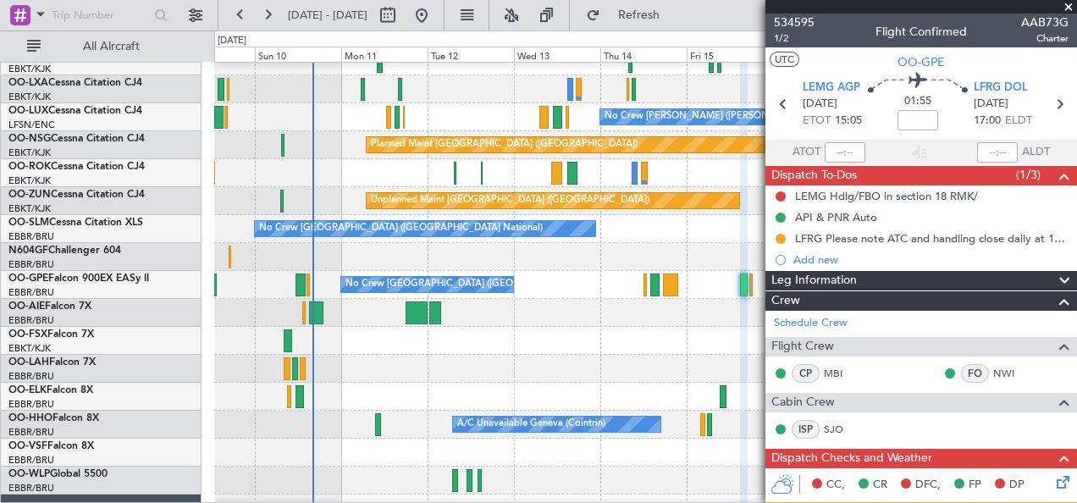
click at [574, 334] on div at bounding box center [645, 341] width 863 height 28
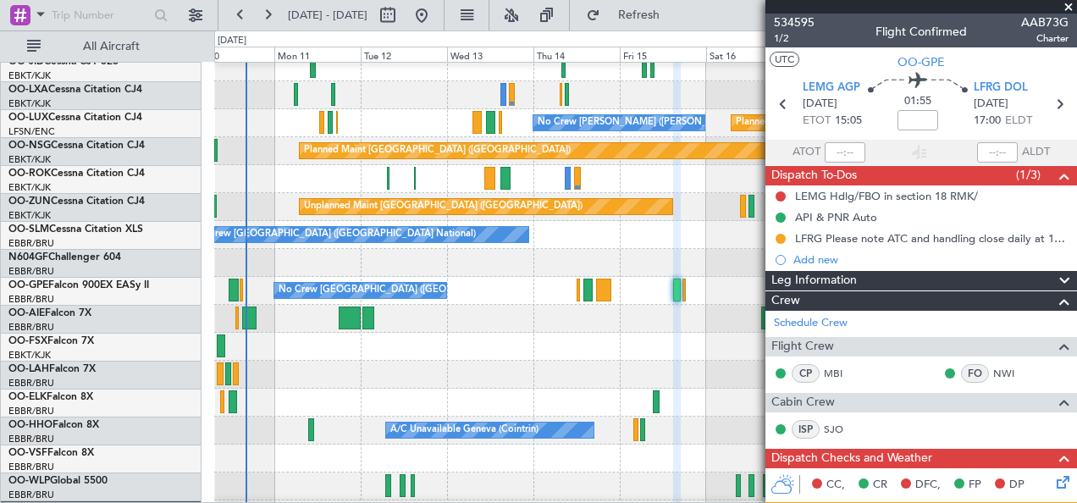
scroll to position [65, 0]
click at [468, 377] on div "Owner [GEOGRAPHIC_DATA] ([GEOGRAPHIC_DATA] National)" at bounding box center [645, 375] width 863 height 28
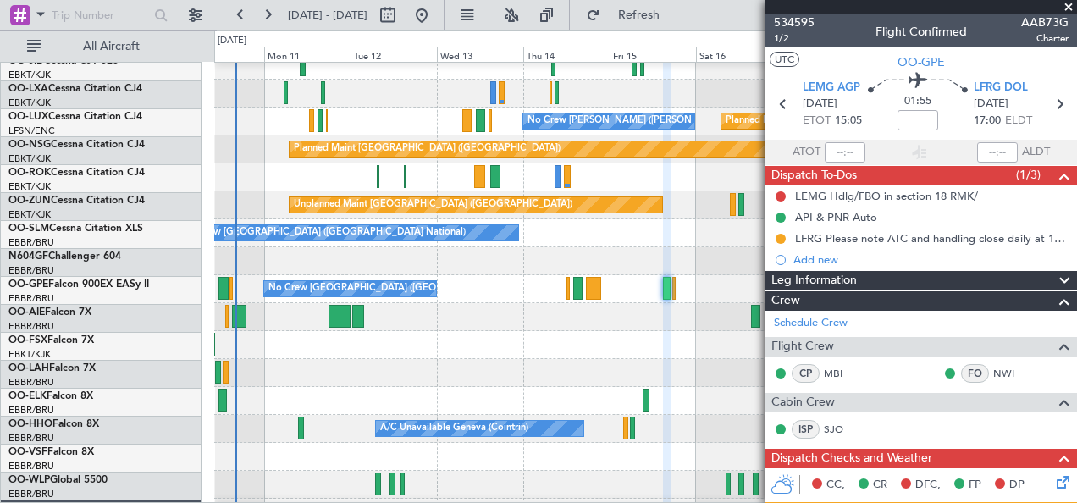
scroll to position [67, 0]
click at [511, 351] on div at bounding box center [645, 345] width 863 height 28
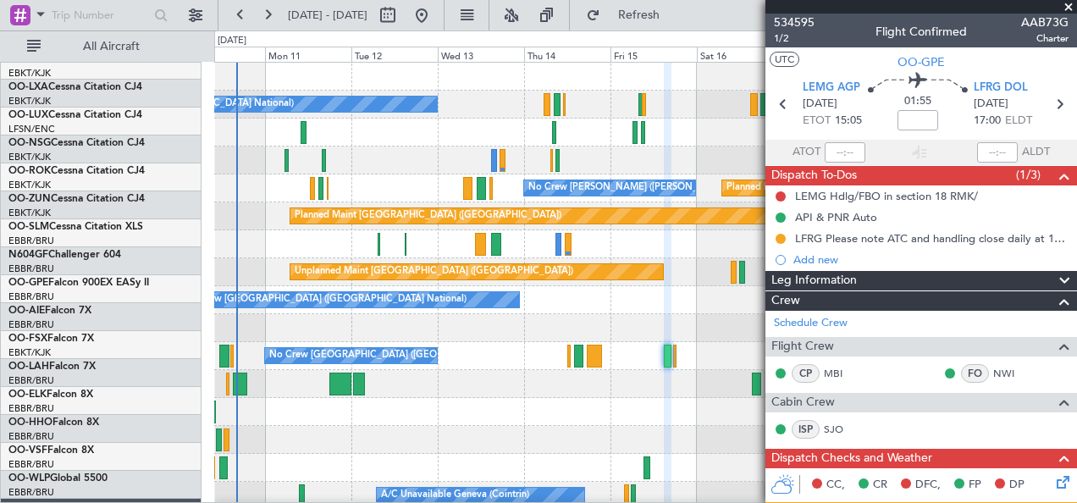
scroll to position [0, 0]
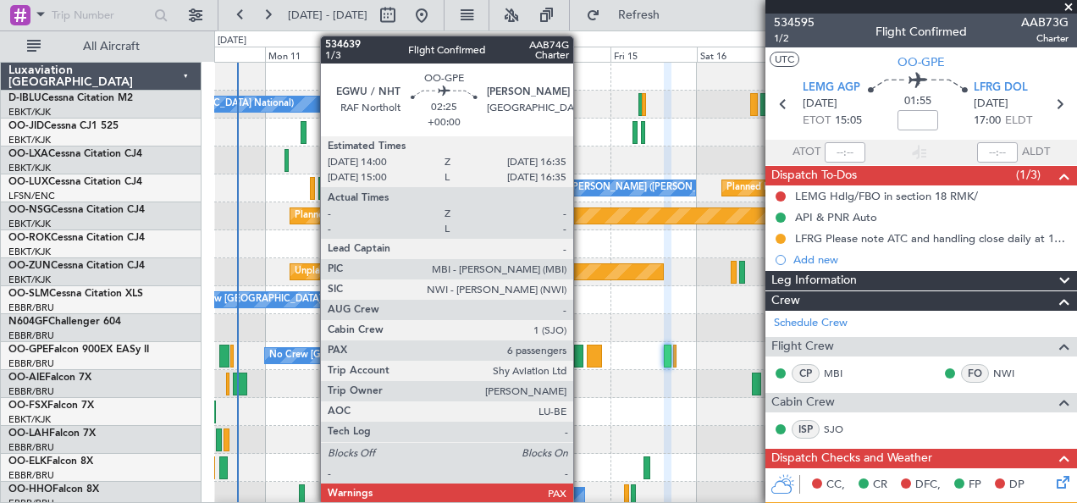
click at [582, 355] on div at bounding box center [578, 356] width 9 height 23
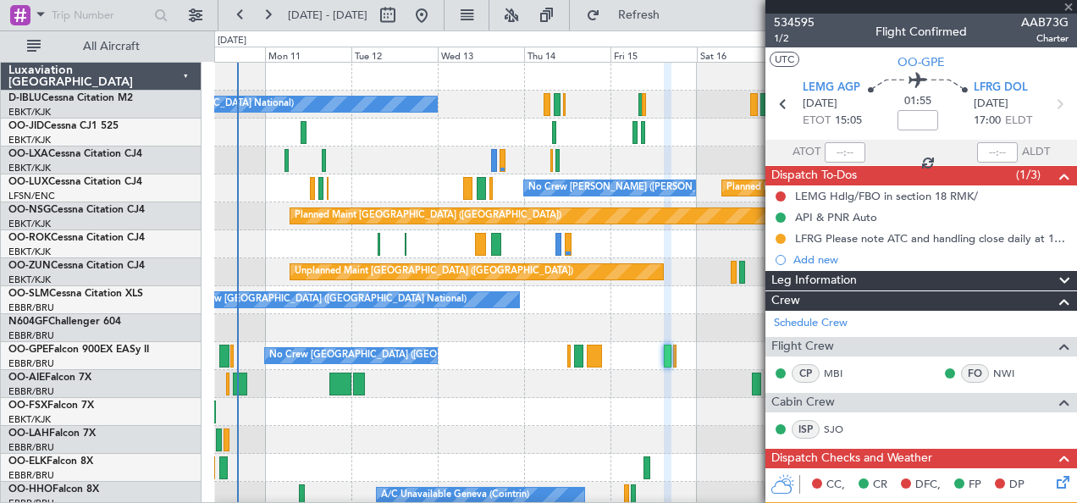
type input "6"
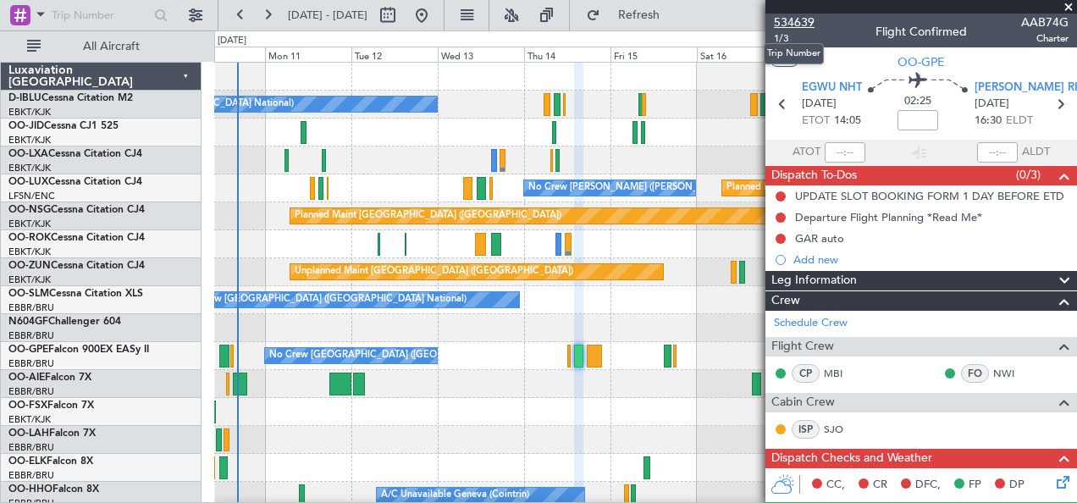
click at [796, 19] on span "534639" at bounding box center [794, 23] width 41 height 18
click at [518, 387] on div at bounding box center [645, 384] width 863 height 28
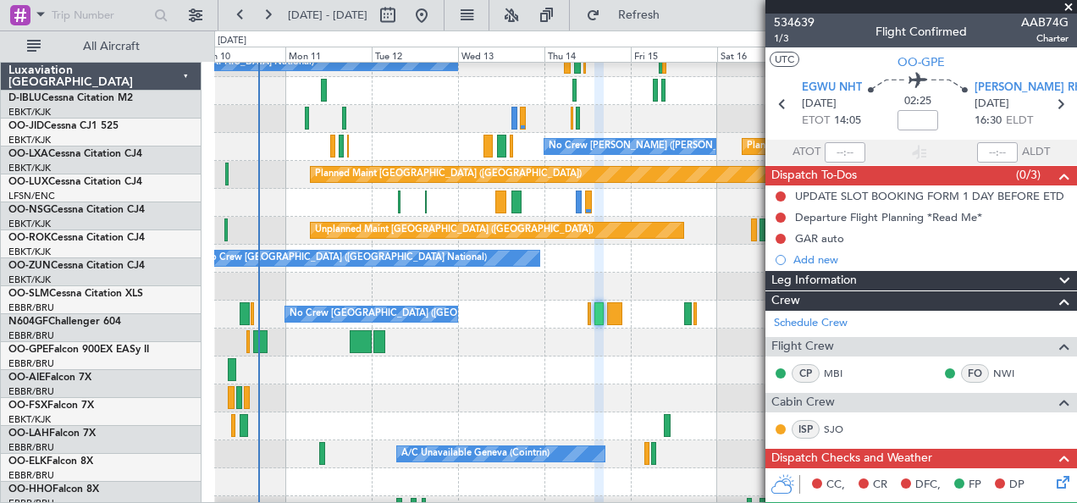
scroll to position [46, 0]
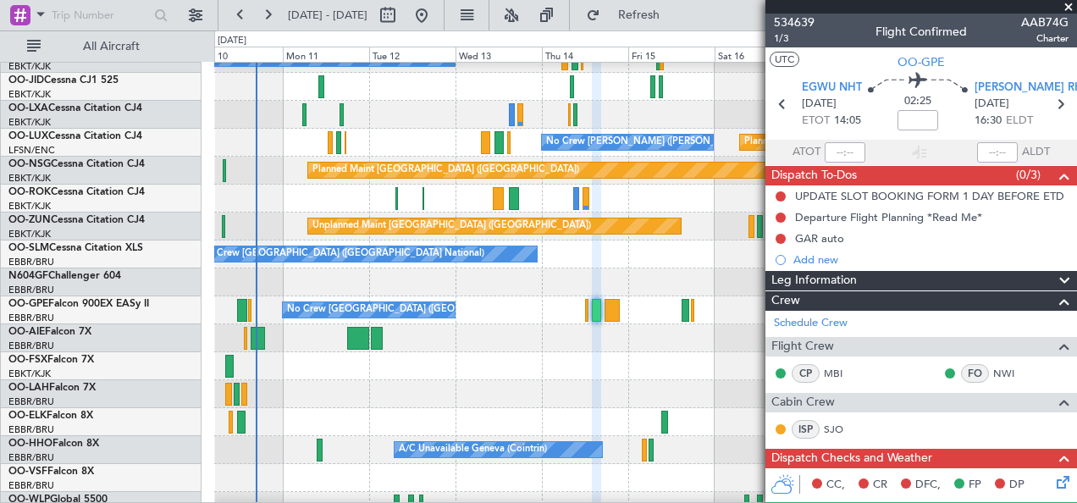
click at [486, 396] on div "Owner [GEOGRAPHIC_DATA] ([GEOGRAPHIC_DATA] National)" at bounding box center [645, 394] width 863 height 28
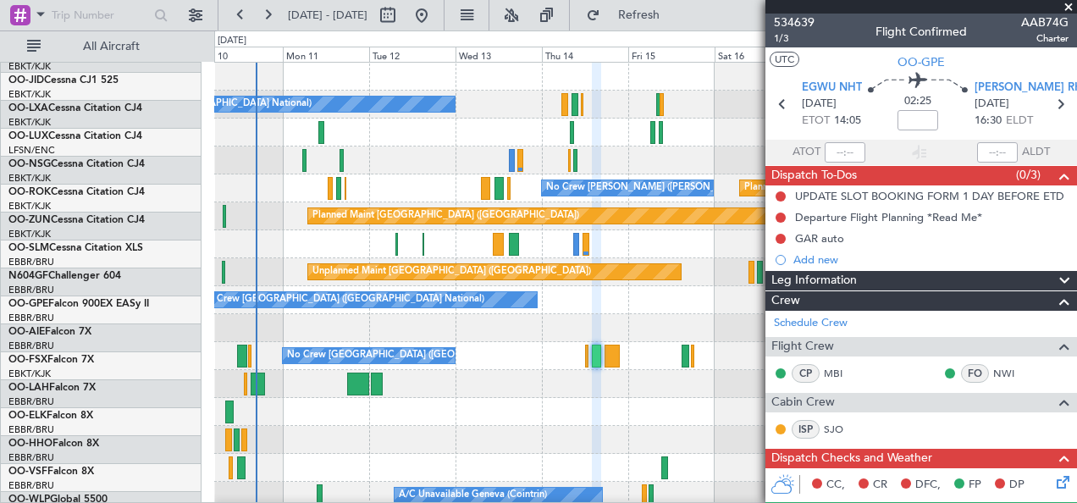
scroll to position [0, 0]
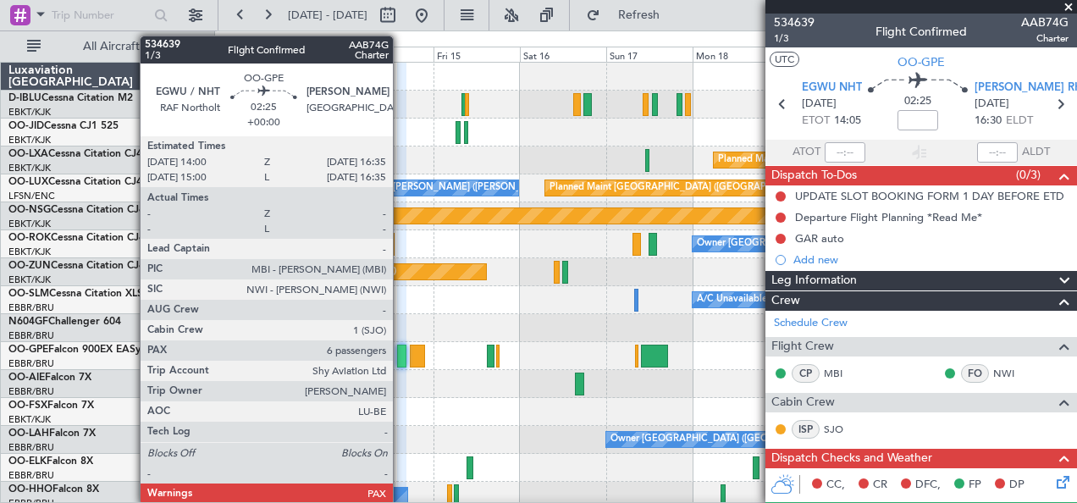
click at [401, 360] on div at bounding box center [401, 356] width 9 height 23
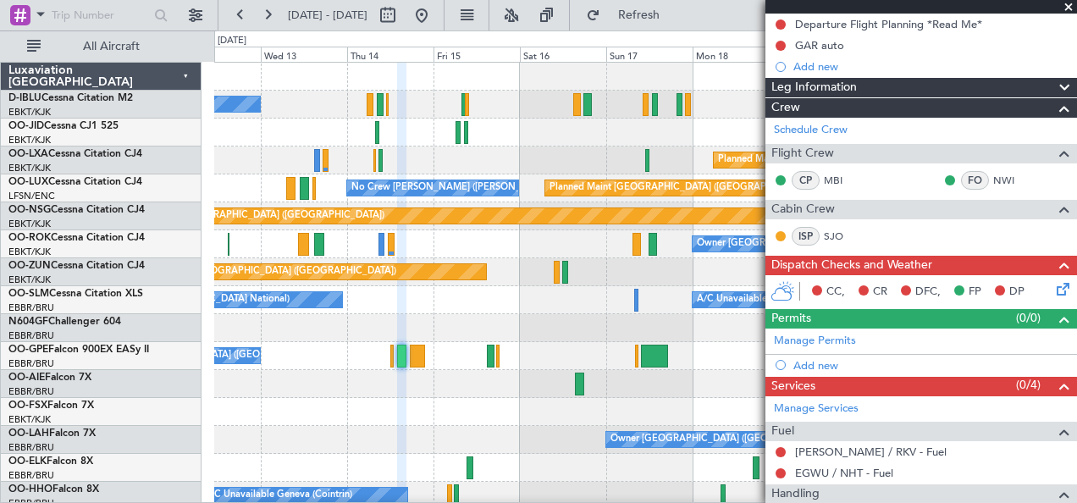
scroll to position [342, 0]
